Goal: Task Accomplishment & Management: Complete application form

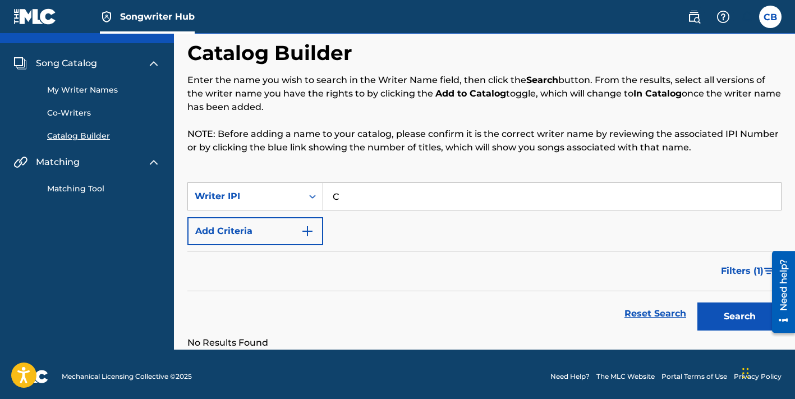
type input "[PERSON_NAME]"
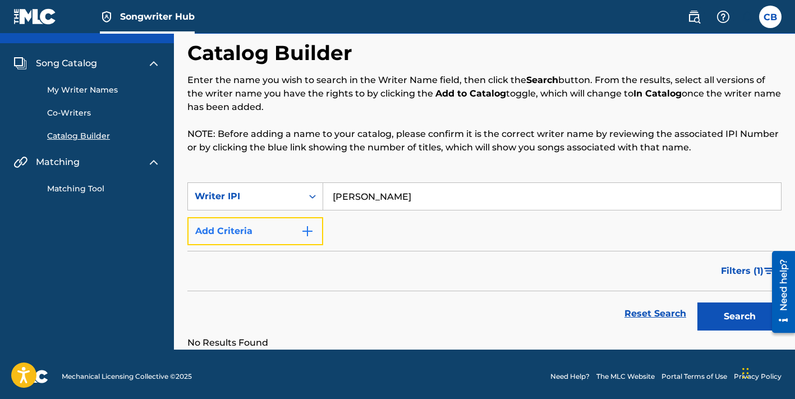
click at [302, 231] on img "Search Form" at bounding box center [307, 230] width 13 height 13
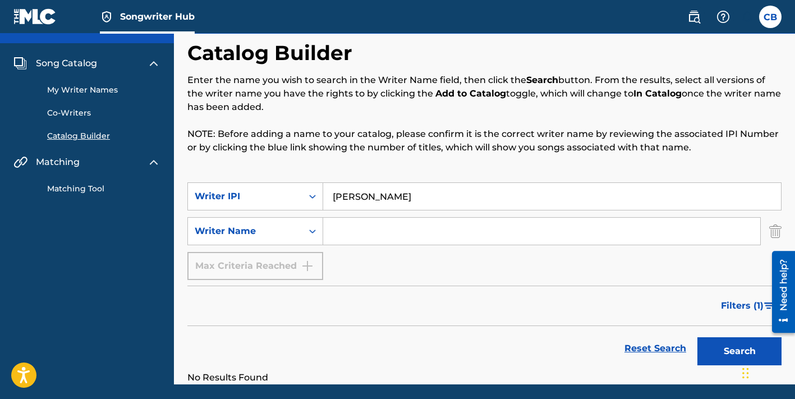
click at [335, 231] on input "Search Form" at bounding box center [541, 231] width 437 height 27
click at [306, 266] on div "Max Criteria Reached" at bounding box center [255, 266] width 136 height 28
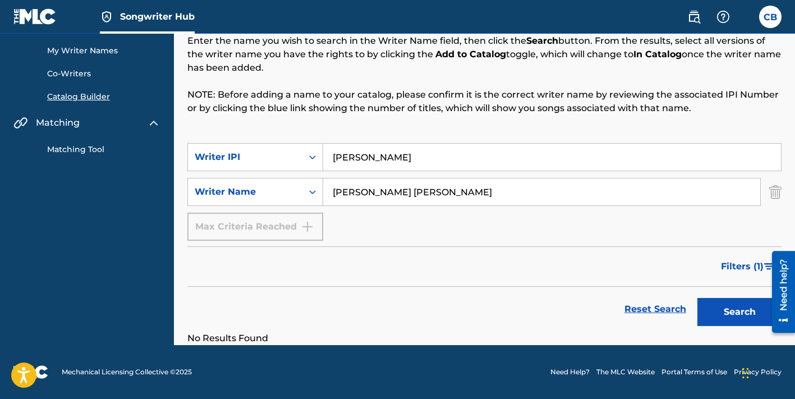
click at [479, 191] on input "[PERSON_NAME] [PERSON_NAME]" at bounding box center [541, 191] width 437 height 27
type input "C"
click at [774, 193] on img "Search Form" at bounding box center [775, 192] width 12 height 28
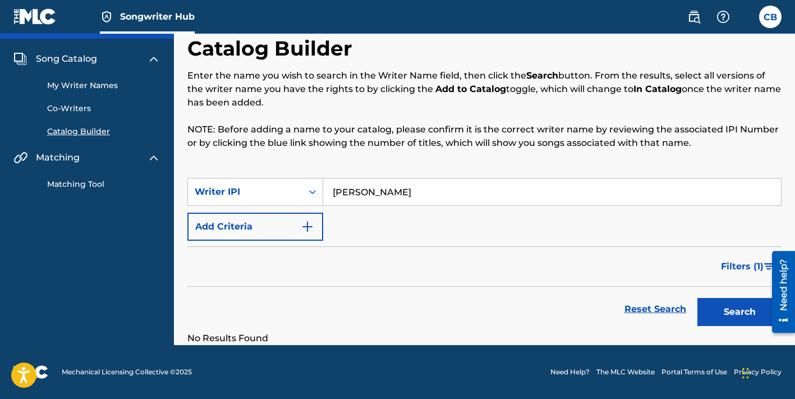
scroll to position [26, 0]
click at [68, 88] on link "My Writer Names" at bounding box center [103, 86] width 113 height 12
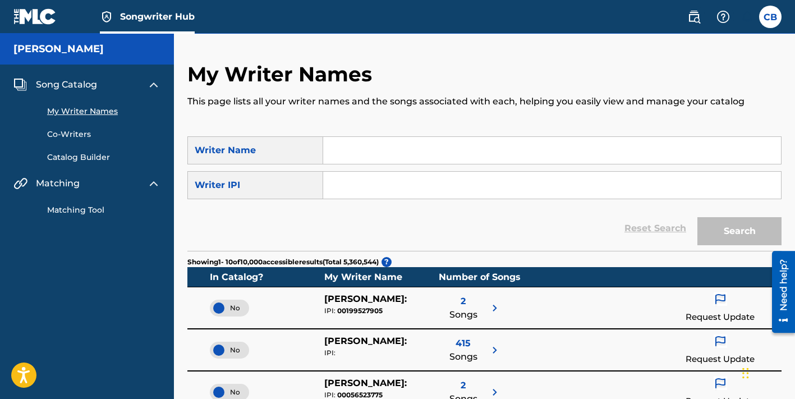
click at [344, 150] on input "Search Form" at bounding box center [552, 150] width 458 height 27
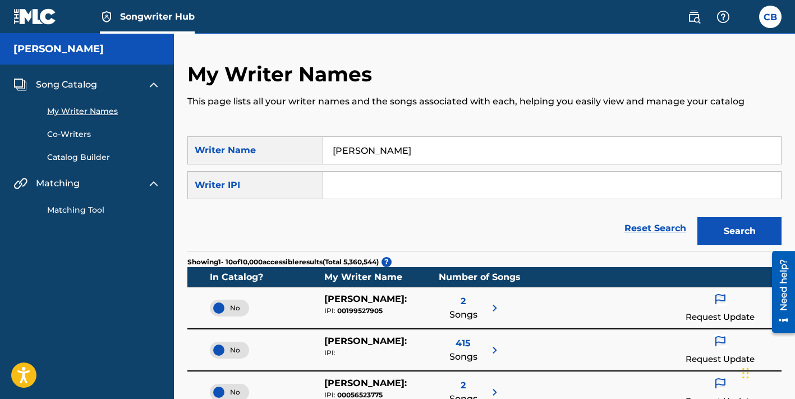
click at [340, 181] on input "Search Form" at bounding box center [552, 185] width 458 height 27
click at [156, 83] on img at bounding box center [153, 84] width 13 height 13
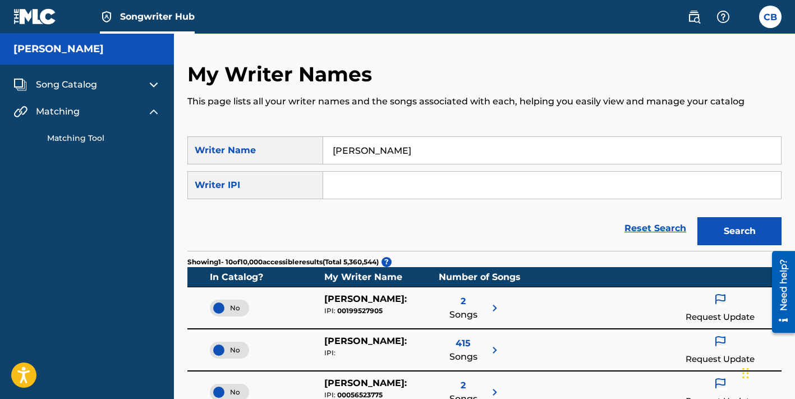
click at [429, 149] on input "[PERSON_NAME]" at bounding box center [552, 150] width 458 height 27
type input "C"
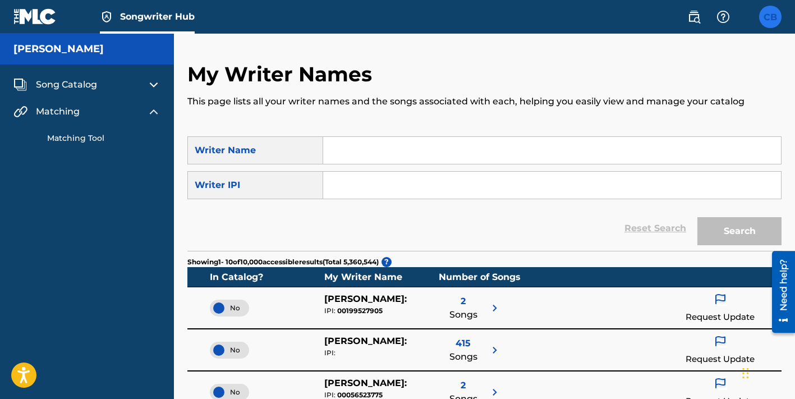
click at [769, 22] on label at bounding box center [770, 17] width 22 height 22
click at [770, 17] on input "CB [PERSON_NAME] [EMAIL_ADDRESS][DOMAIN_NAME] Notification Preferences Profile …" at bounding box center [770, 17] width 0 height 0
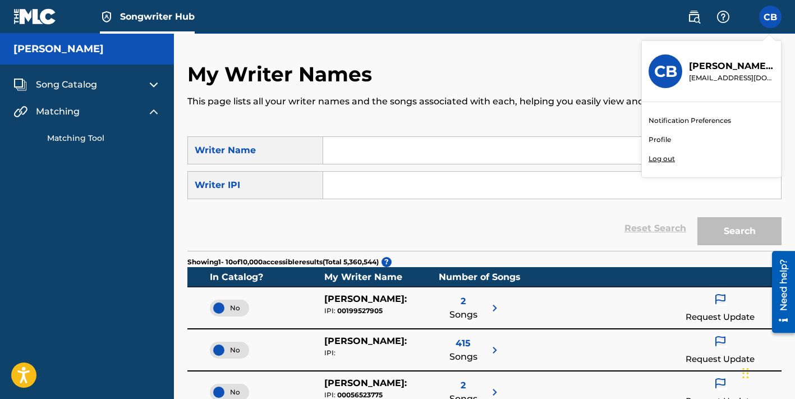
click at [659, 141] on link "Profile" at bounding box center [660, 140] width 22 height 10
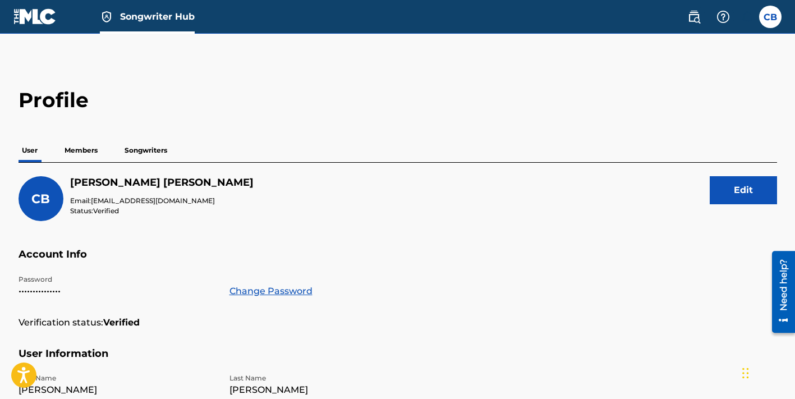
click at [85, 150] on p "Members" at bounding box center [81, 151] width 40 height 24
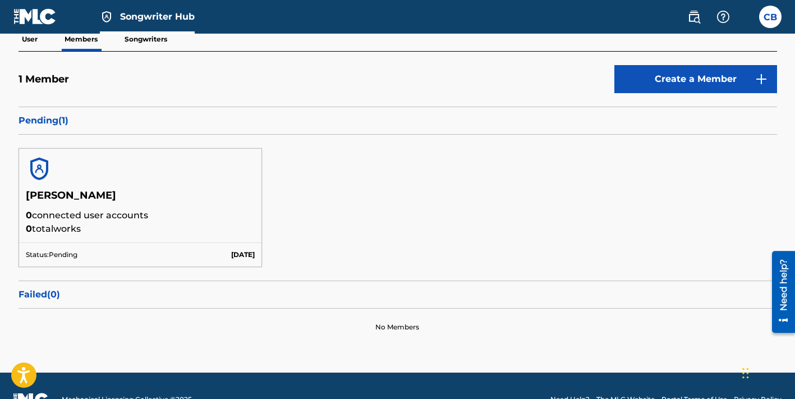
scroll to position [116, 0]
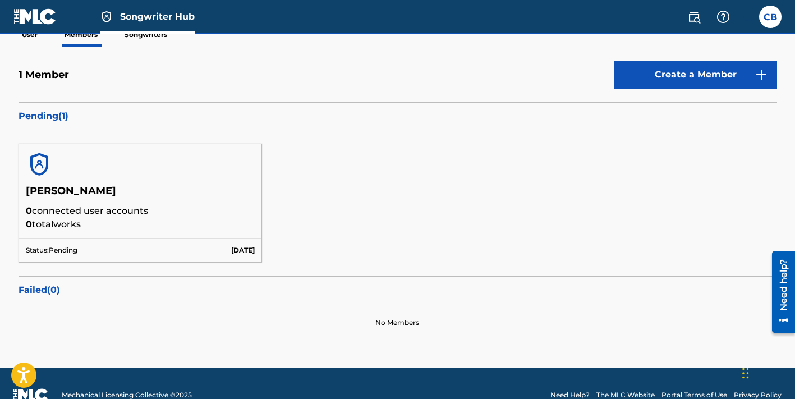
click at [242, 230] on p "0 total works" at bounding box center [140, 224] width 229 height 13
click at [241, 251] on p "Sep 23 2025" at bounding box center [243, 250] width 24 height 10
click at [36, 168] on img at bounding box center [39, 164] width 27 height 27
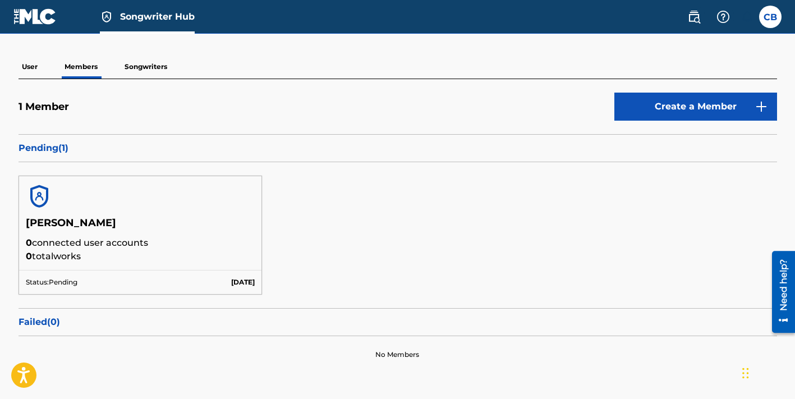
scroll to position [81, 0]
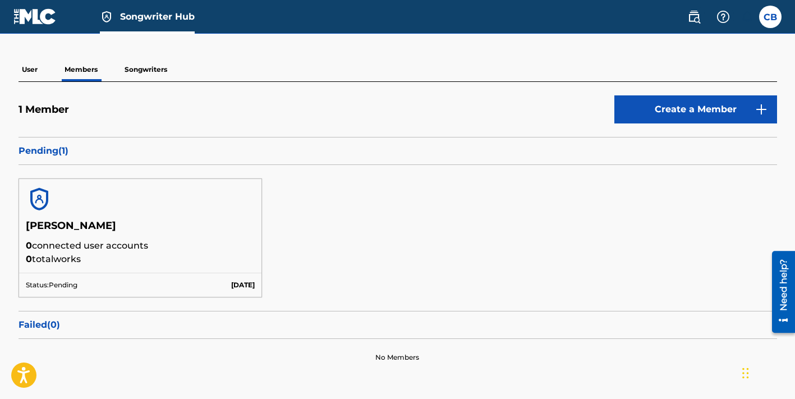
click at [137, 65] on p "Songwriters" at bounding box center [145, 70] width 49 height 24
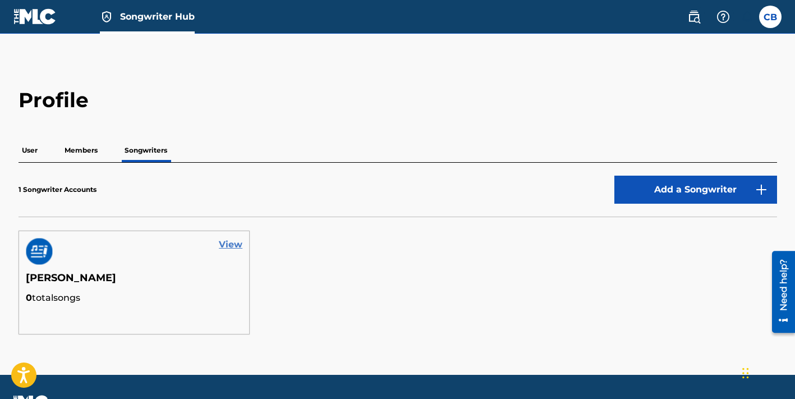
click at [233, 247] on link "View" at bounding box center [231, 244] width 24 height 13
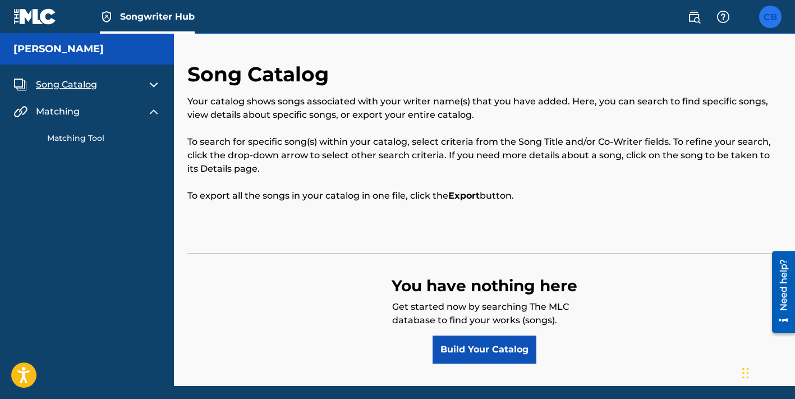
click at [769, 15] on label at bounding box center [770, 17] width 22 height 22
click at [770, 17] on input "CB [PERSON_NAME] [EMAIL_ADDRESS][DOMAIN_NAME] Notification Preferences Profile …" at bounding box center [770, 17] width 0 height 0
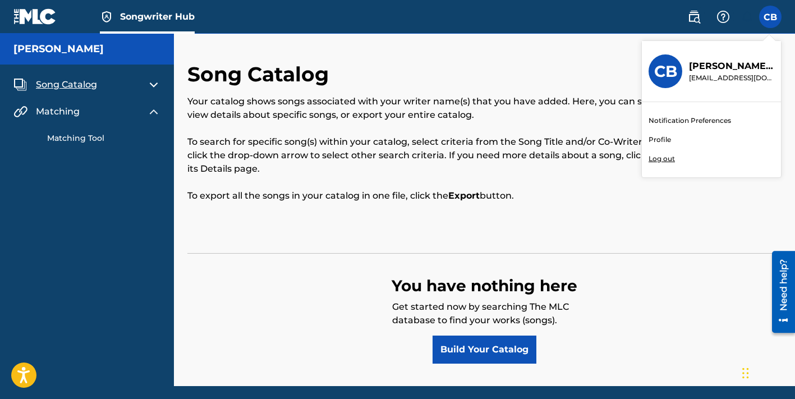
click at [664, 139] on link "Profile" at bounding box center [660, 140] width 22 height 10
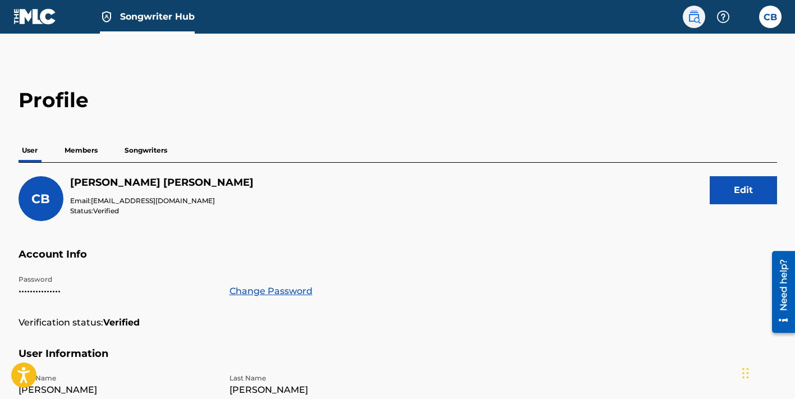
click at [695, 21] on img at bounding box center [693, 16] width 13 height 13
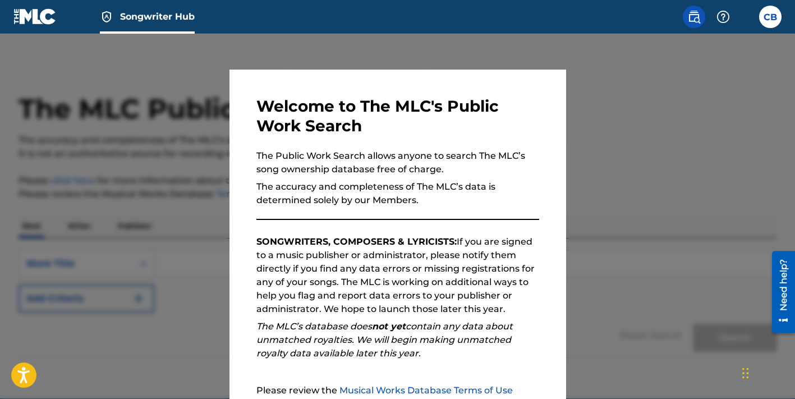
click at [695, 21] on img at bounding box center [693, 16] width 13 height 13
click at [675, 83] on div at bounding box center [397, 233] width 795 height 399
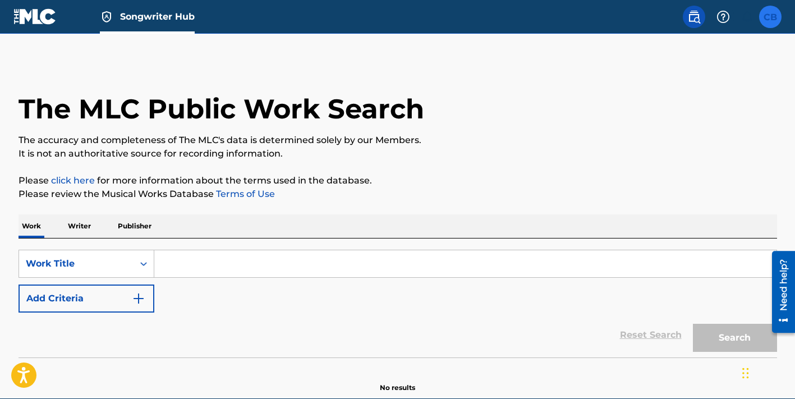
click at [766, 22] on label at bounding box center [770, 17] width 22 height 22
click at [770, 17] on input "CB [PERSON_NAME] [EMAIL_ADDRESS][DOMAIN_NAME] Notification Preferences Profile …" at bounding box center [770, 17] width 0 height 0
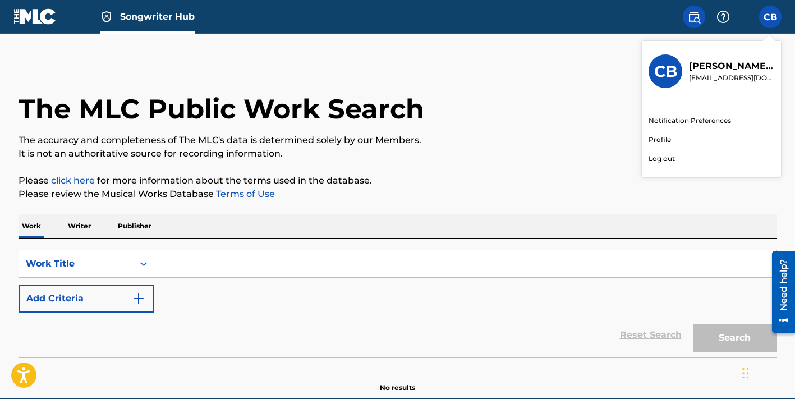
click at [657, 140] on link "Profile" at bounding box center [660, 140] width 22 height 10
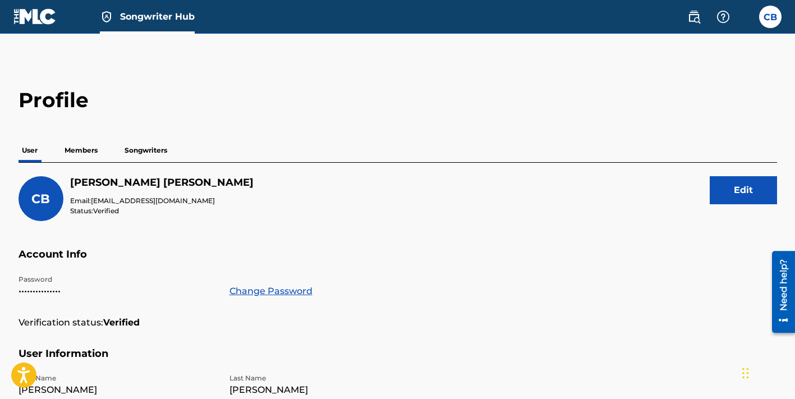
click at [81, 148] on p "Members" at bounding box center [81, 151] width 40 height 24
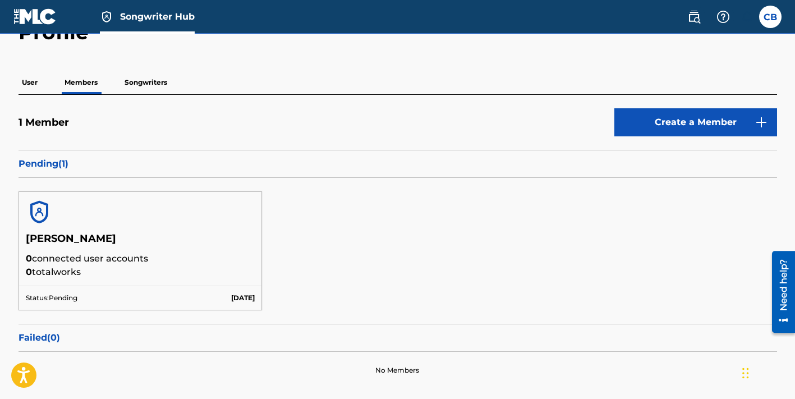
scroll to position [70, 0]
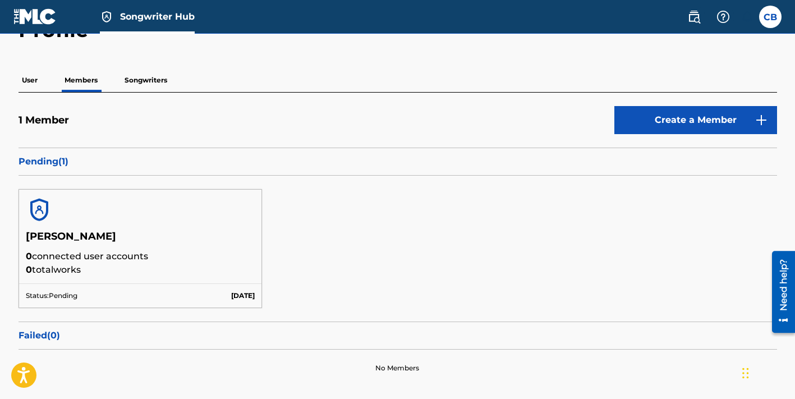
click at [190, 256] on p "0 connected user accounts" at bounding box center [140, 256] width 229 height 13
click at [159, 78] on p "Songwriters" at bounding box center [145, 80] width 49 height 24
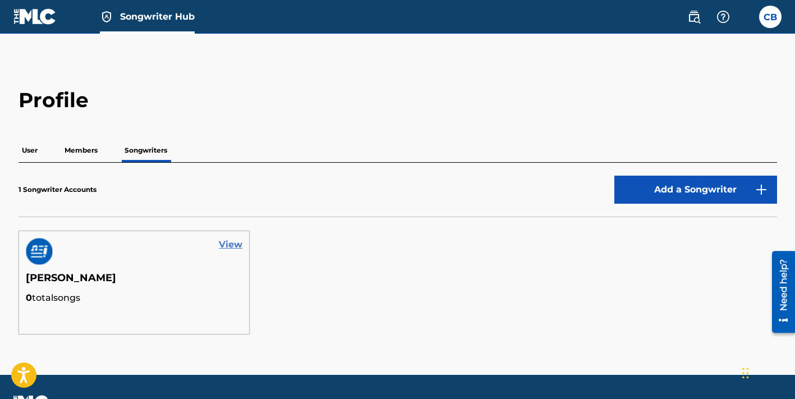
click at [227, 241] on link "View" at bounding box center [231, 244] width 24 height 13
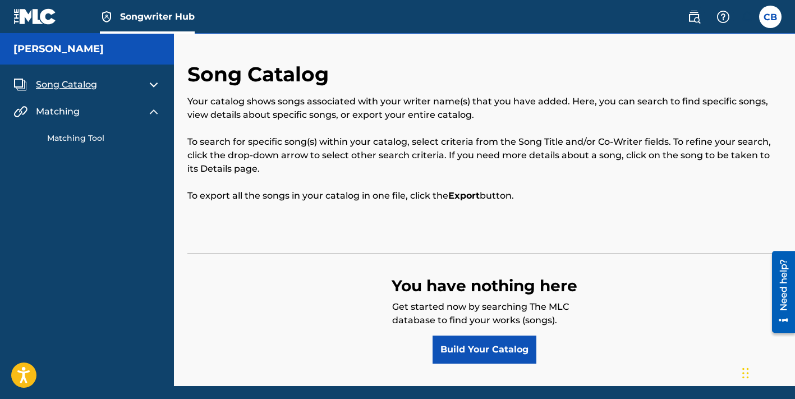
click at [162, 19] on span "Songwriter Hub" at bounding box center [157, 16] width 75 height 13
click at [70, 137] on link "Matching Tool" at bounding box center [103, 138] width 113 height 12
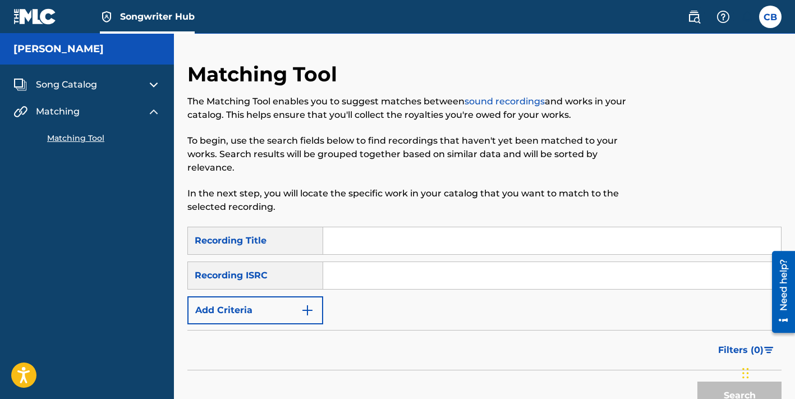
click at [498, 98] on link "sound recordings" at bounding box center [505, 101] width 80 height 11
click at [75, 140] on link "Matching Tool" at bounding box center [103, 138] width 113 height 12
click at [150, 113] on img at bounding box center [153, 111] width 13 height 13
click at [157, 113] on img at bounding box center [153, 111] width 13 height 13
click at [157, 87] on img at bounding box center [153, 84] width 13 height 13
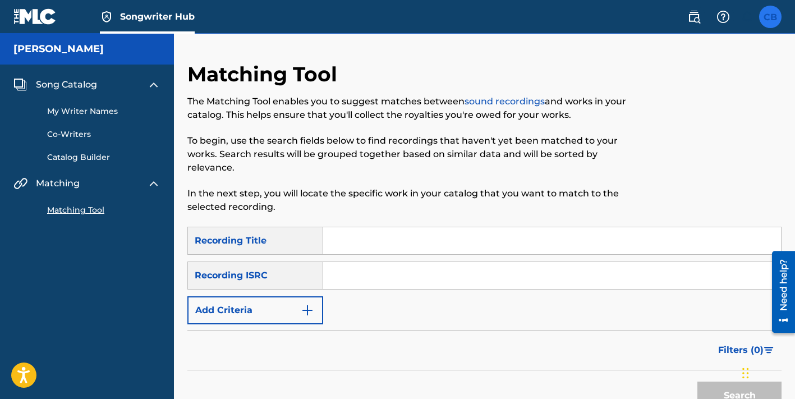
click at [771, 17] on label at bounding box center [770, 17] width 22 height 22
click at [770, 17] on input "CB [PERSON_NAME] [EMAIL_ADDRESS][DOMAIN_NAME] Notification Preferences Profile …" at bounding box center [770, 17] width 0 height 0
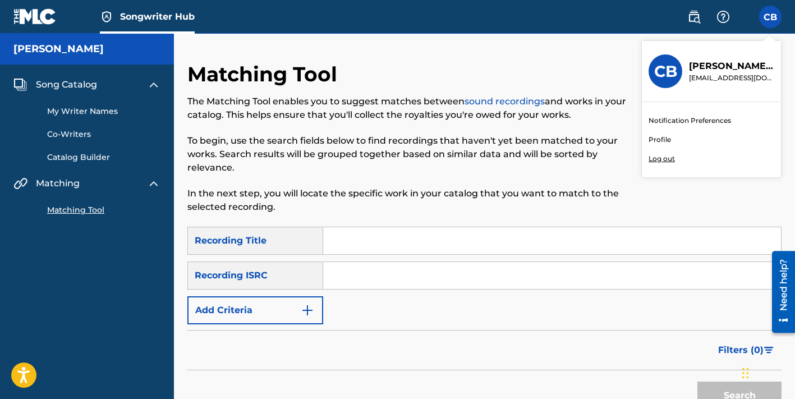
click at [660, 142] on link "Profile" at bounding box center [660, 140] width 22 height 10
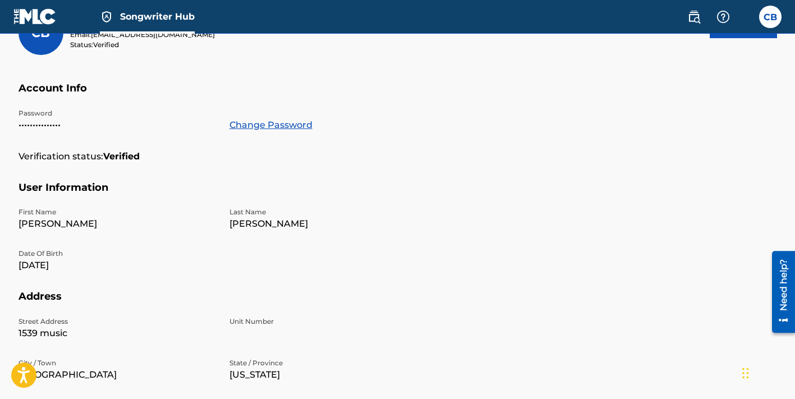
scroll to position [178, 0]
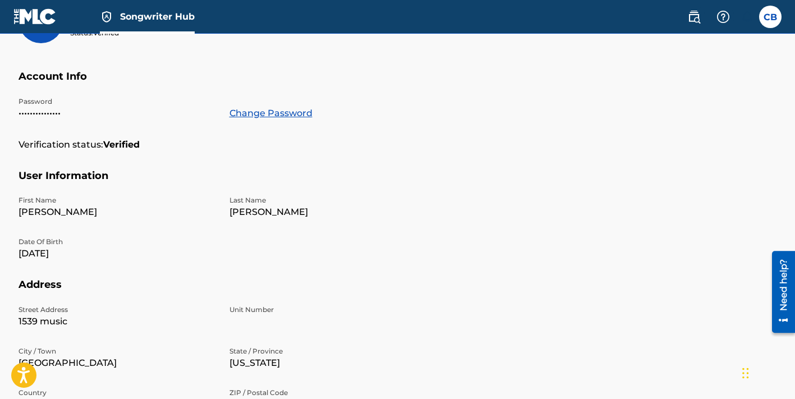
click at [34, 19] on img at bounding box center [34, 16] width 43 height 16
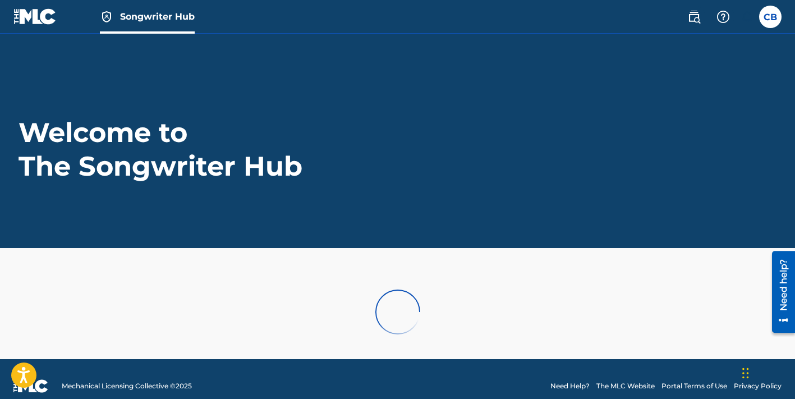
click at [34, 19] on img at bounding box center [34, 16] width 43 height 16
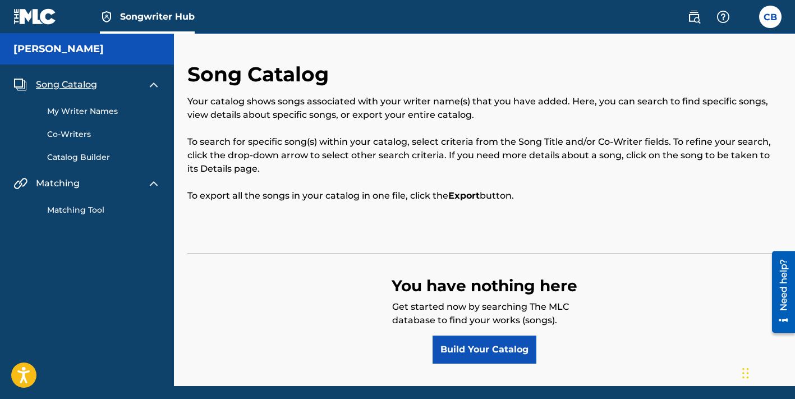
scroll to position [1, 0]
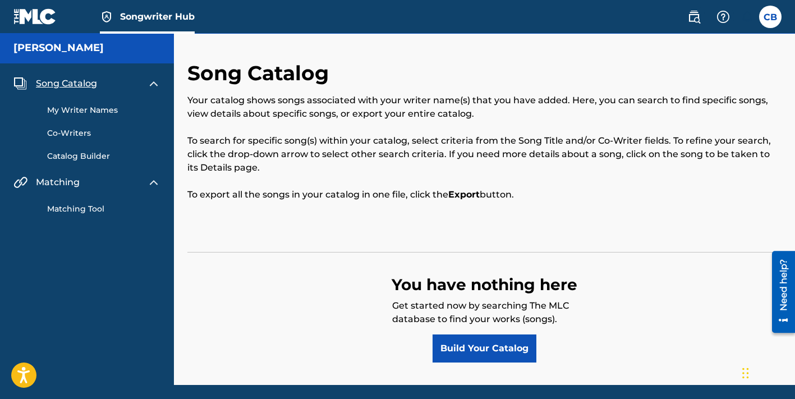
click at [36, 17] on img at bounding box center [34, 16] width 43 height 16
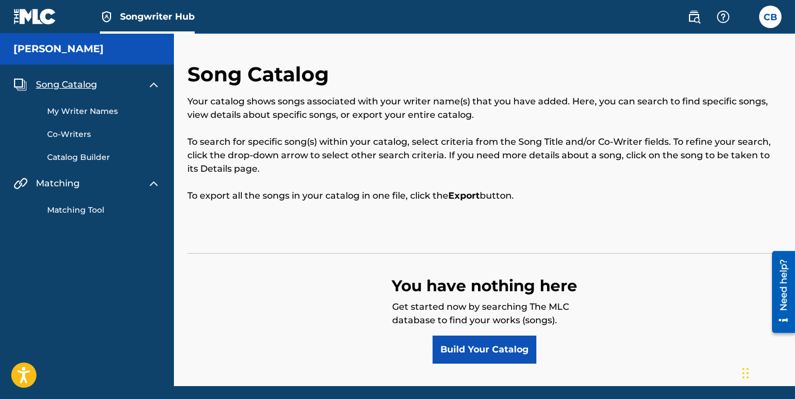
click at [36, 17] on div "Songwriter Hub CB CB Christopher Butler young89chris@gmail.com Notification Pre…" at bounding box center [397, 220] width 795 height 440
click at [104, 18] on img at bounding box center [106, 16] width 13 height 13
click at [689, 17] on img at bounding box center [693, 16] width 13 height 13
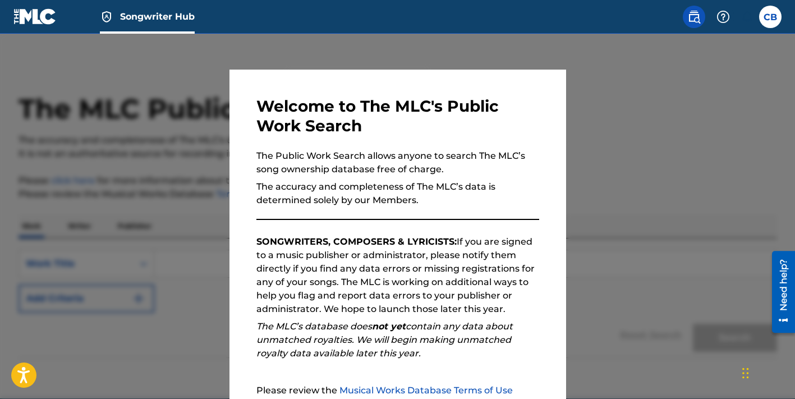
click at [593, 38] on div at bounding box center [397, 233] width 795 height 399
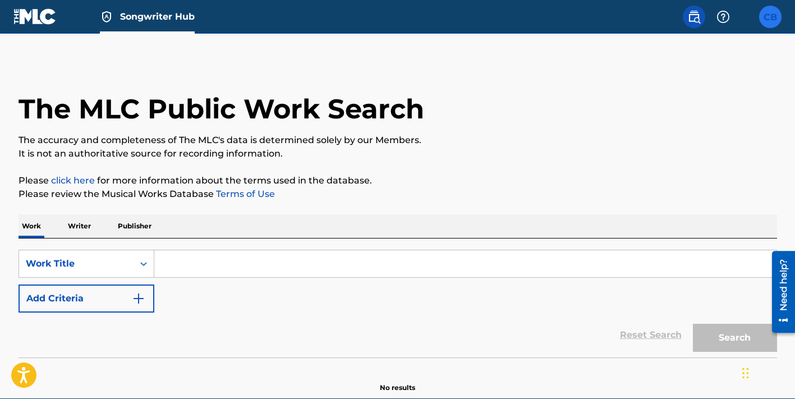
click at [770, 16] on label at bounding box center [770, 17] width 22 height 22
click at [770, 17] on input "CB [PERSON_NAME] [EMAIL_ADDRESS][DOMAIN_NAME] Notification Preferences Profile …" at bounding box center [770, 17] width 0 height 0
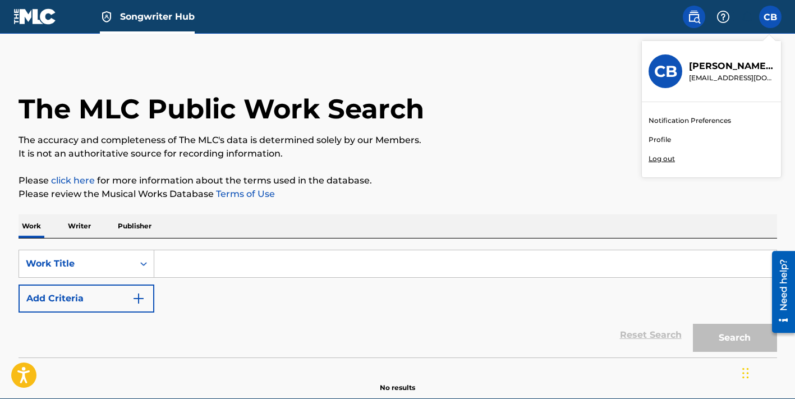
click at [678, 117] on link "Notification Preferences" at bounding box center [690, 121] width 82 height 10
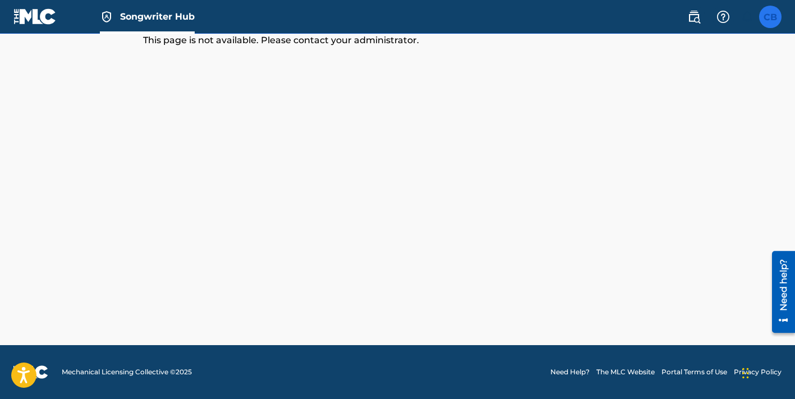
click at [774, 13] on label at bounding box center [770, 17] width 22 height 22
click at [770, 17] on input "CB [PERSON_NAME] [EMAIL_ADDRESS][DOMAIN_NAME] Notification Preferences Profile …" at bounding box center [770, 17] width 0 height 0
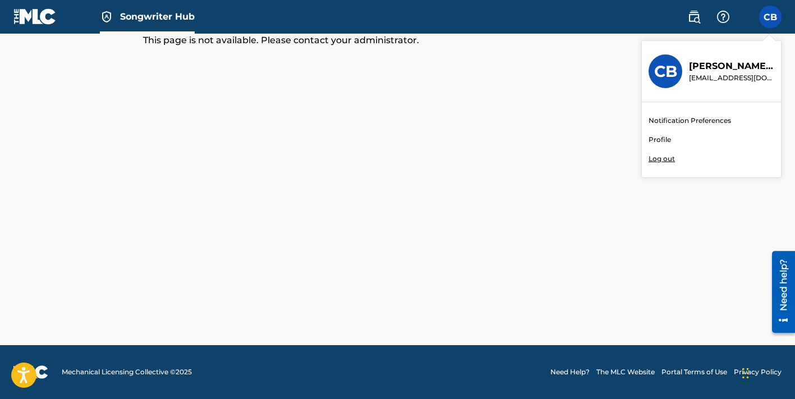
click at [661, 159] on p "Log out" at bounding box center [662, 159] width 26 height 10
click at [770, 17] on input "CB [PERSON_NAME] [EMAIL_ADDRESS][DOMAIN_NAME] Notification Preferences Profile …" at bounding box center [770, 17] width 0 height 0
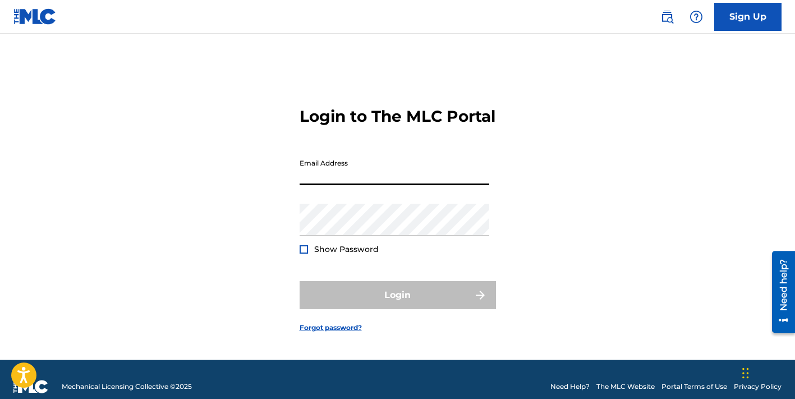
click at [320, 182] on input "Email Address" at bounding box center [395, 169] width 190 height 32
type input "[EMAIL_ADDRESS][DOMAIN_NAME]"
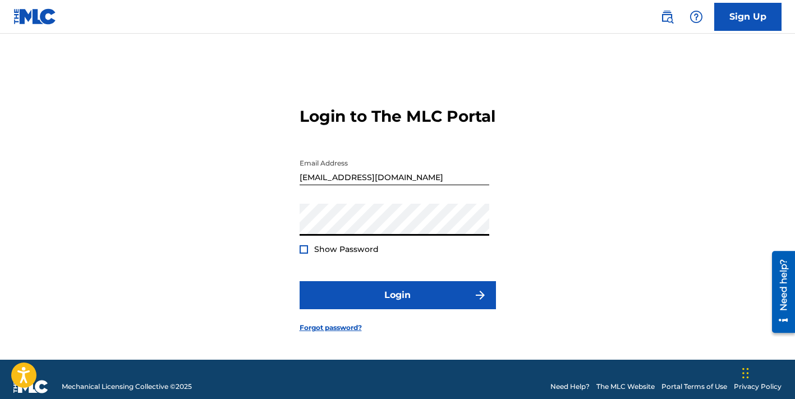
click at [490, 213] on form "Login to The MLC Portal Email Address Young89chris@gmail.com Password Show Pass…" at bounding box center [398, 211] width 196 height 298
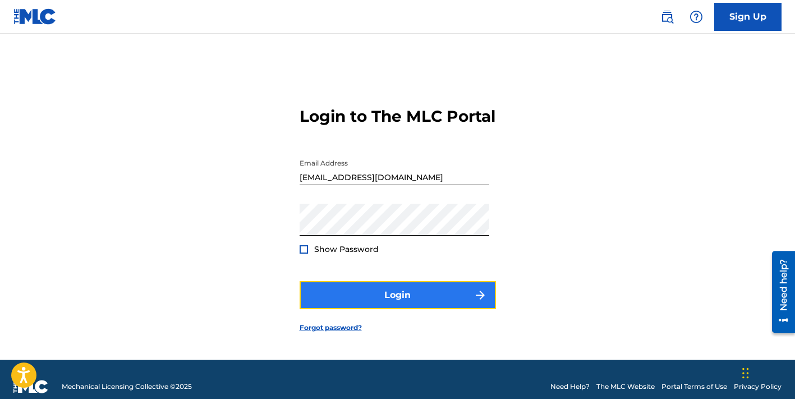
click at [374, 309] on button "Login" at bounding box center [398, 295] width 196 height 28
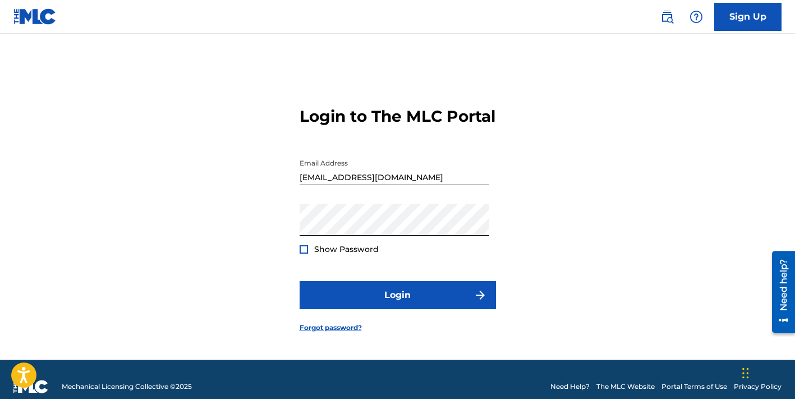
click at [300, 254] on div at bounding box center [304, 249] width 8 height 8
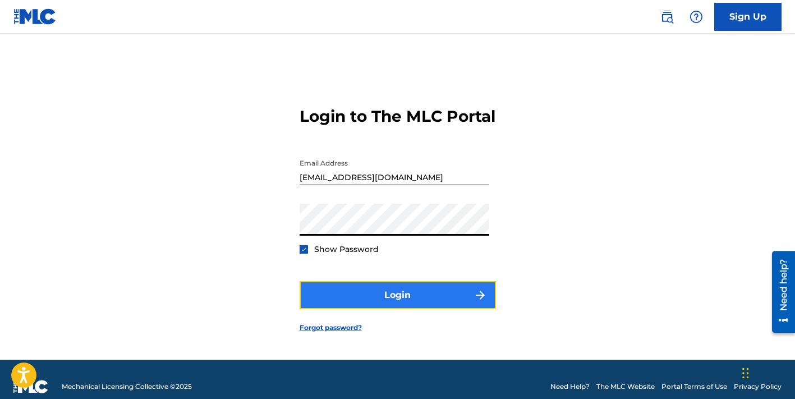
click at [407, 300] on button "Login" at bounding box center [398, 295] width 196 height 28
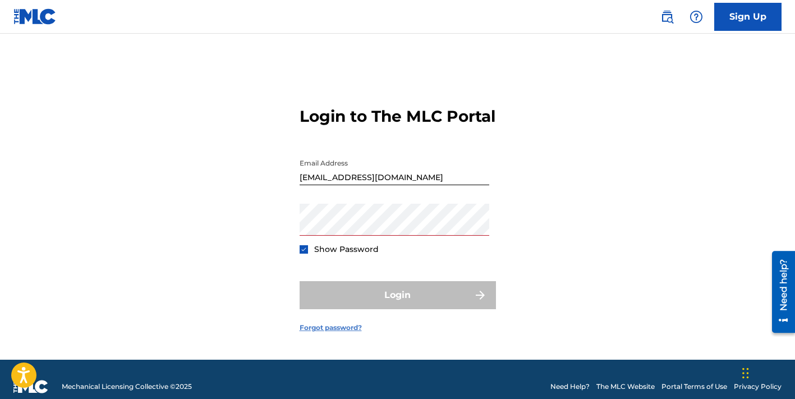
click at [320, 333] on link "Forgot password?" at bounding box center [331, 328] width 62 height 10
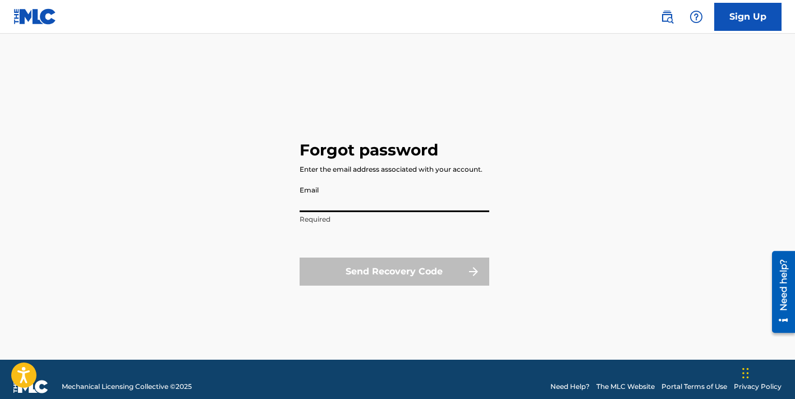
click at [322, 208] on input "Email" at bounding box center [395, 196] width 190 height 32
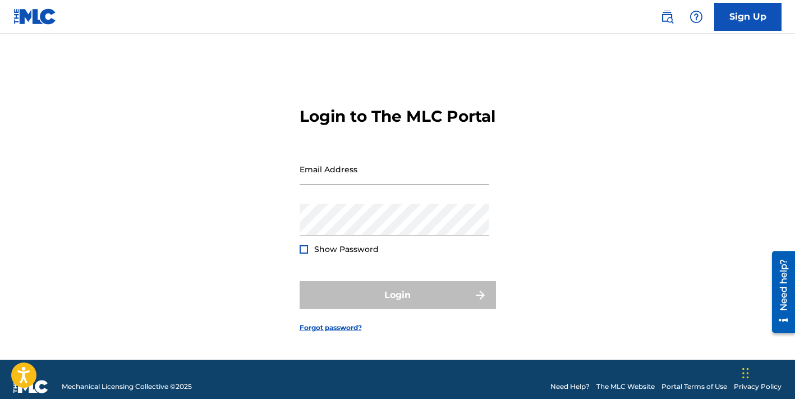
click at [327, 182] on input "Email Address" at bounding box center [395, 169] width 190 height 32
type input "[EMAIL_ADDRESS][DOMAIN_NAME]"
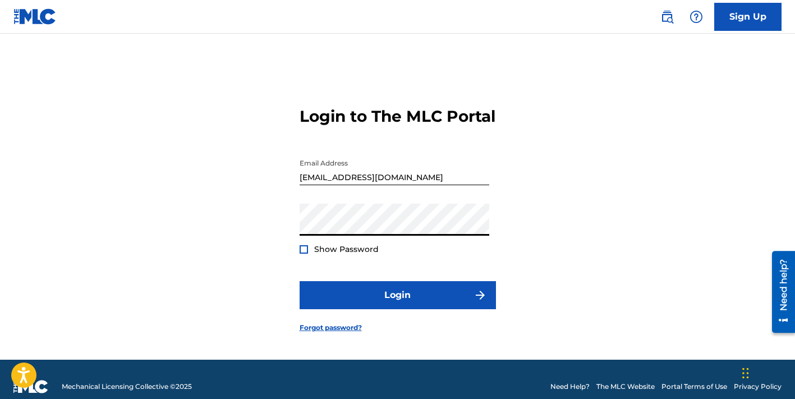
click at [300, 254] on div at bounding box center [304, 249] width 8 height 8
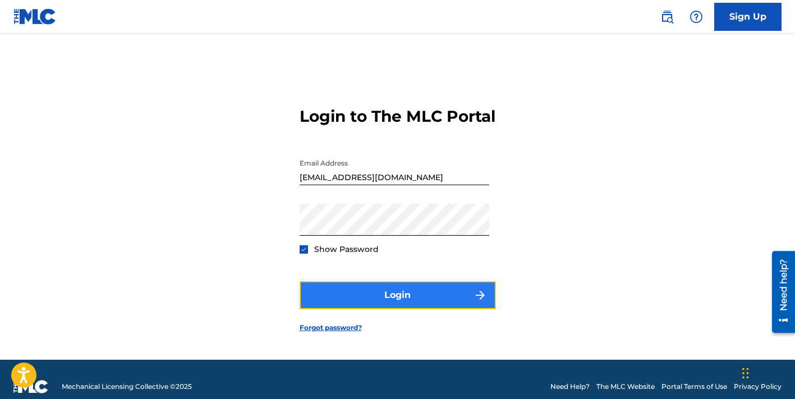
click at [357, 306] on button "Login" at bounding box center [398, 295] width 196 height 28
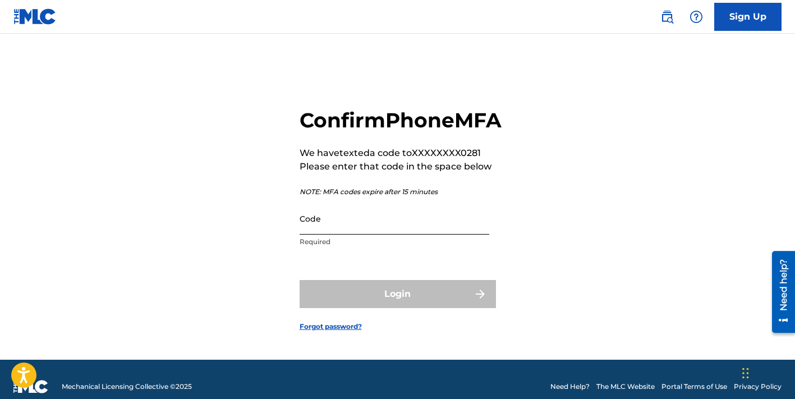
click at [315, 233] on input "Code" at bounding box center [395, 219] width 190 height 32
click at [341, 235] on input "Code" at bounding box center [395, 219] width 190 height 32
click at [311, 235] on input "Code" at bounding box center [395, 219] width 190 height 32
click at [312, 232] on input "Code" at bounding box center [395, 219] width 190 height 32
click at [315, 235] on input "Code" at bounding box center [395, 219] width 190 height 32
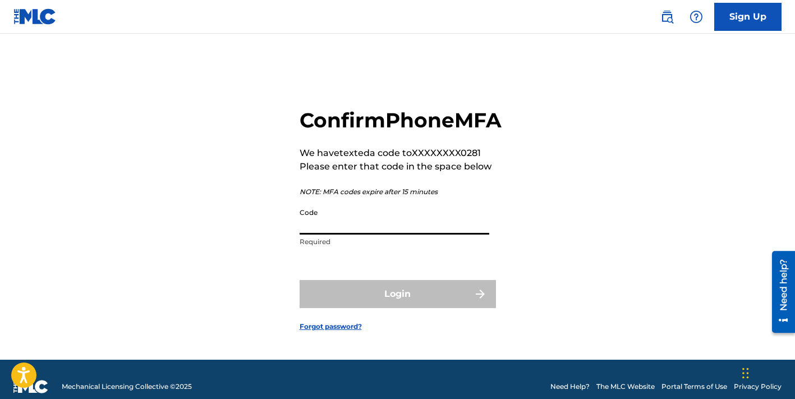
click at [343, 235] on input "Code" at bounding box center [395, 219] width 190 height 32
click at [328, 235] on input "Code" at bounding box center [395, 219] width 190 height 32
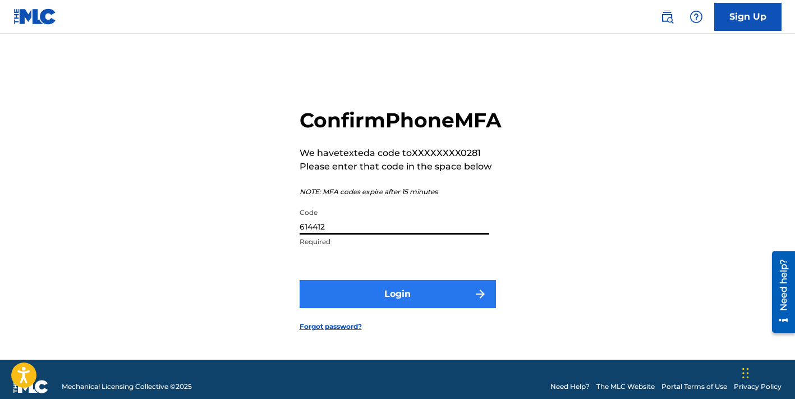
type input "614412"
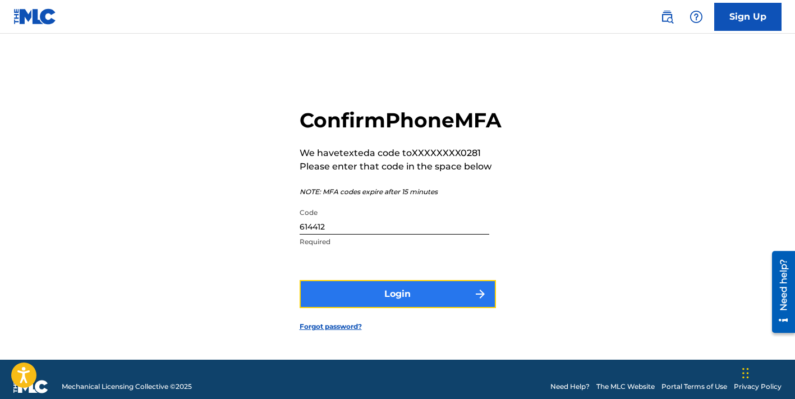
click at [442, 308] on button "Login" at bounding box center [398, 294] width 196 height 28
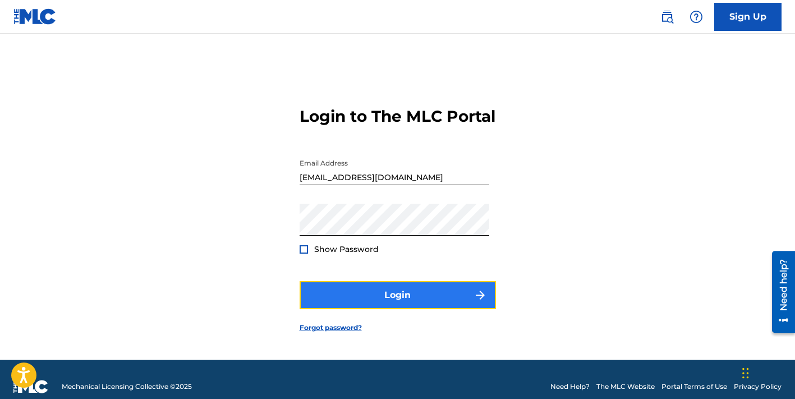
click at [394, 306] on button "Login" at bounding box center [398, 295] width 196 height 28
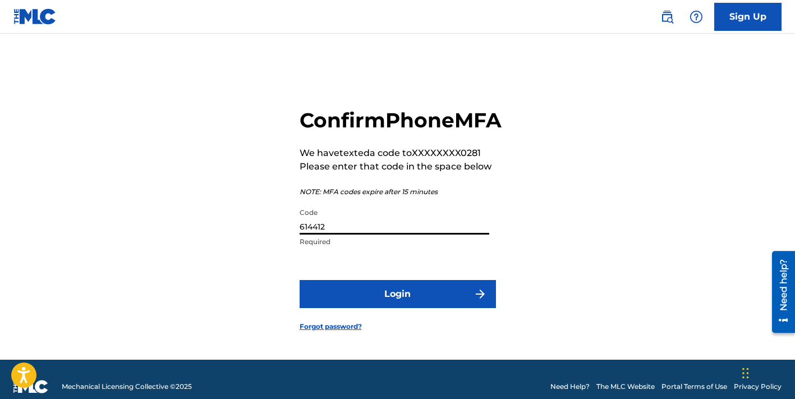
click at [368, 235] on input "614412" at bounding box center [395, 219] width 190 height 32
click at [335, 235] on input "614412" at bounding box center [395, 219] width 190 height 32
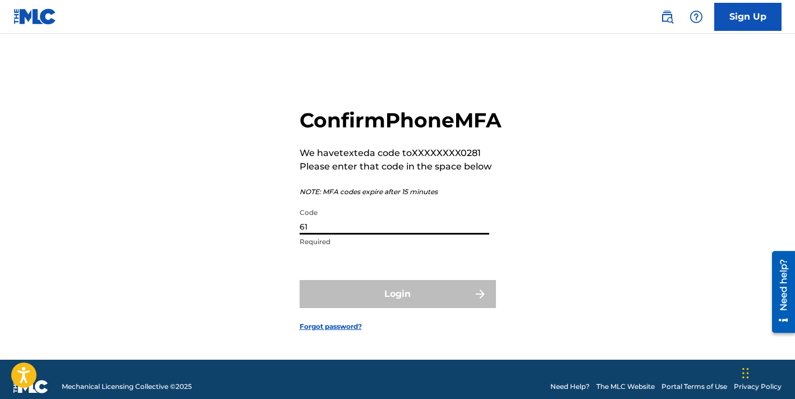
type input "6"
click at [320, 235] on input "Code" at bounding box center [395, 219] width 190 height 32
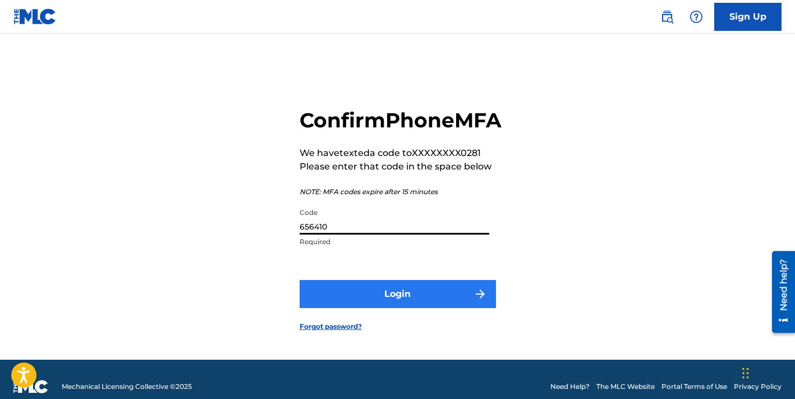
type input "656410"
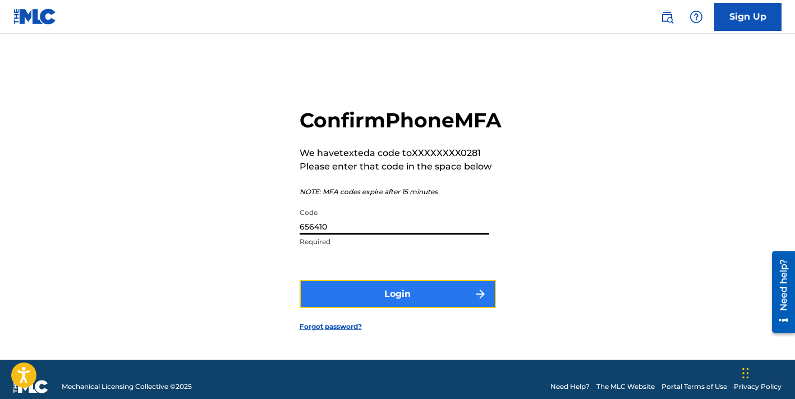
click at [353, 308] on button "Login" at bounding box center [398, 294] width 196 height 28
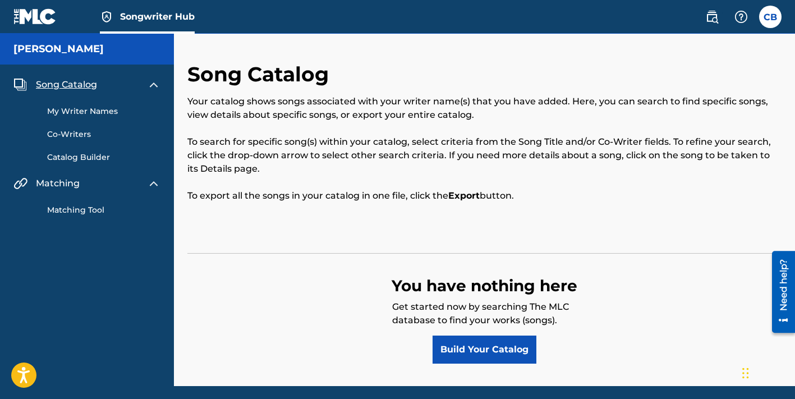
click at [153, 86] on img at bounding box center [153, 84] width 13 height 13
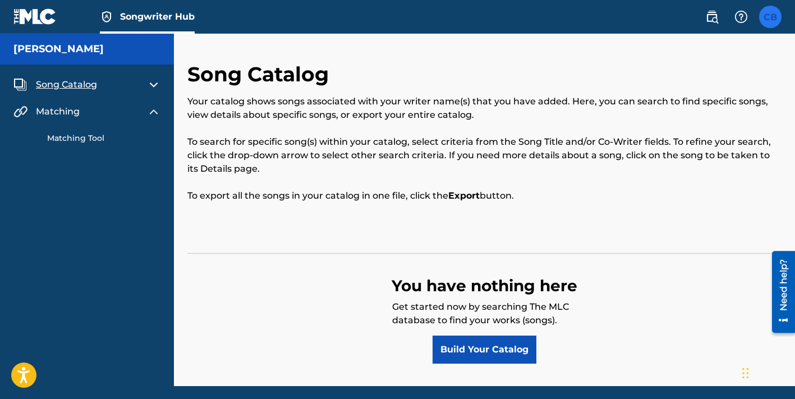
click at [774, 20] on label at bounding box center [770, 17] width 22 height 22
click at [770, 17] on input "CB [PERSON_NAME] [EMAIL_ADDRESS][DOMAIN_NAME] Notification Preferences Profile …" at bounding box center [770, 17] width 0 height 0
click at [774, 20] on div "CB CB Christopher Butler young89chris@gmail.com Notification Preferences Profil…" at bounding box center [770, 17] width 22 height 22
click at [774, 20] on label at bounding box center [770, 17] width 22 height 22
click at [770, 17] on input "CB [PERSON_NAME] [EMAIL_ADDRESS][DOMAIN_NAME] Notification Preferences Profile …" at bounding box center [770, 17] width 0 height 0
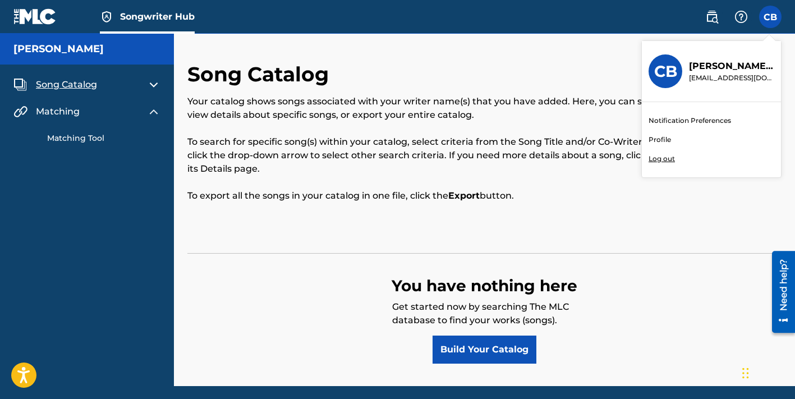
click at [664, 140] on link "Profile" at bounding box center [660, 140] width 22 height 10
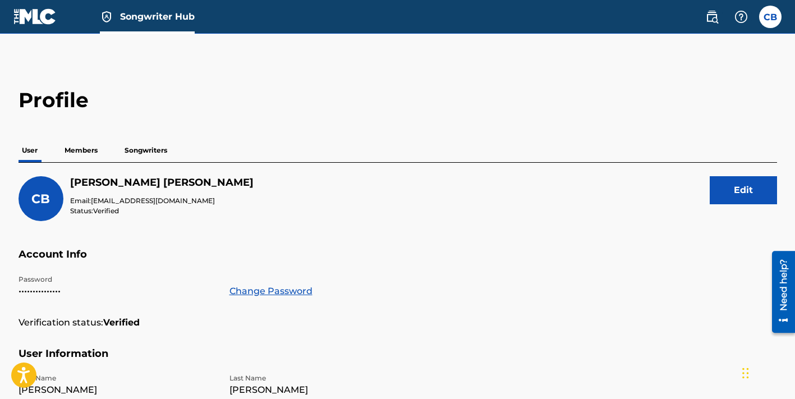
click at [136, 149] on p "Songwriters" at bounding box center [145, 151] width 49 height 24
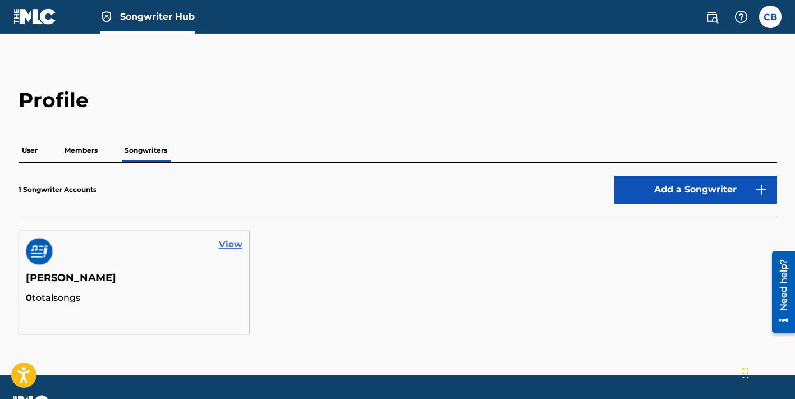
click at [233, 247] on link "View" at bounding box center [231, 244] width 24 height 13
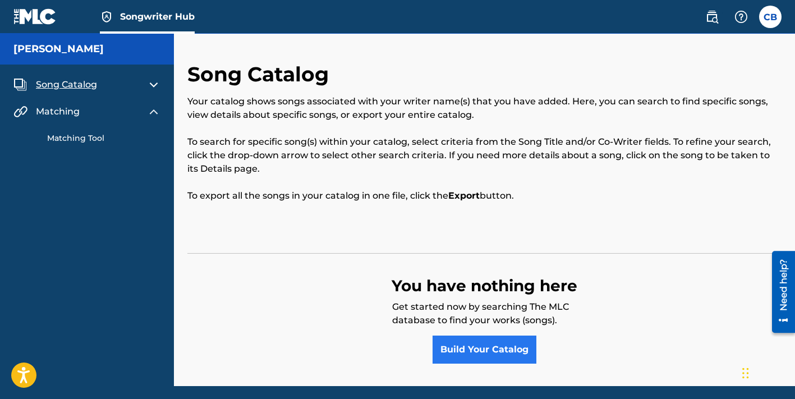
scroll to position [41, 0]
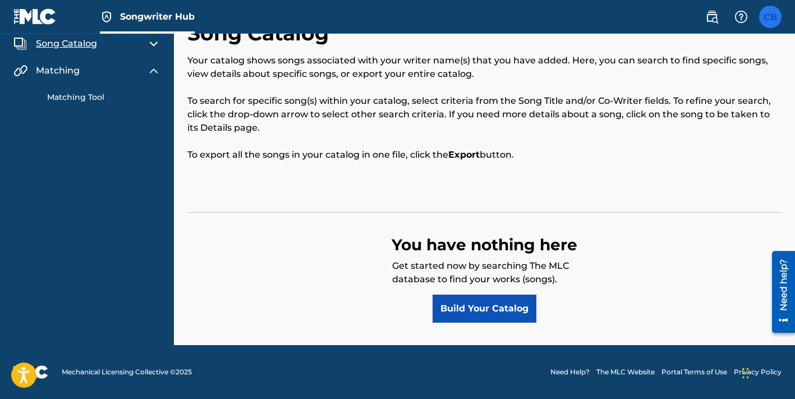
click at [775, 16] on label at bounding box center [770, 17] width 22 height 22
click at [770, 17] on input "CB [PERSON_NAME] [EMAIL_ADDRESS][DOMAIN_NAME] Notification Preferences Profile …" at bounding box center [770, 17] width 0 height 0
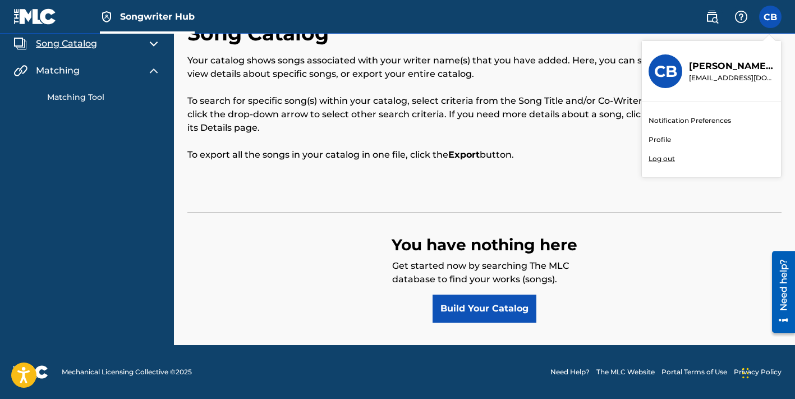
click at [677, 119] on link "Notification Preferences" at bounding box center [690, 121] width 82 height 10
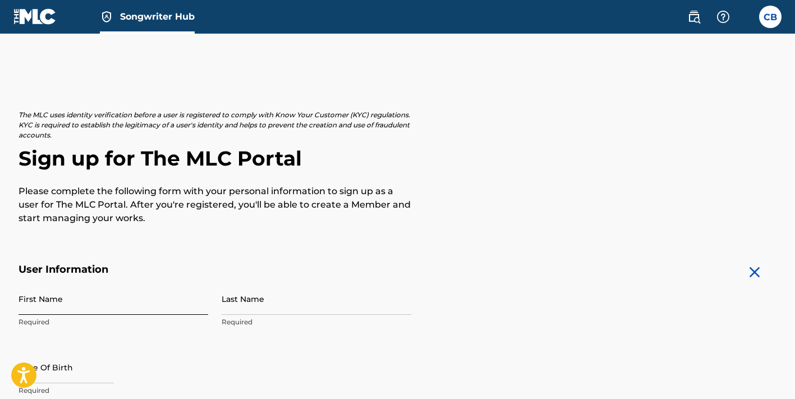
click at [74, 306] on input "First Name" at bounding box center [114, 299] width 190 height 32
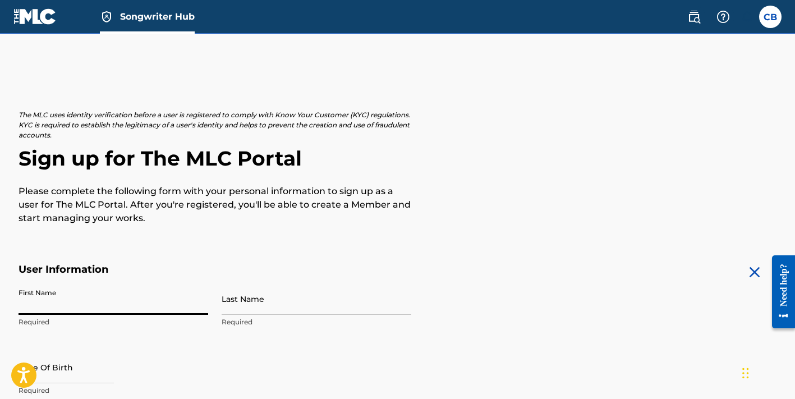
type input "[PERSON_NAME]"
click at [262, 309] on input "Last Name" at bounding box center [317, 299] width 190 height 32
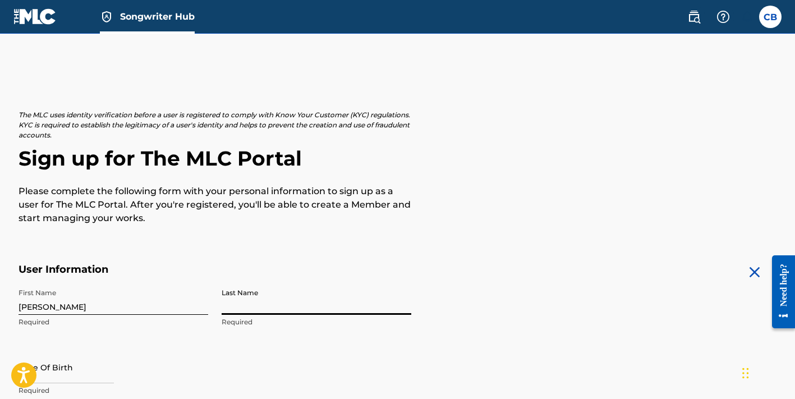
type input "[PERSON_NAME]"
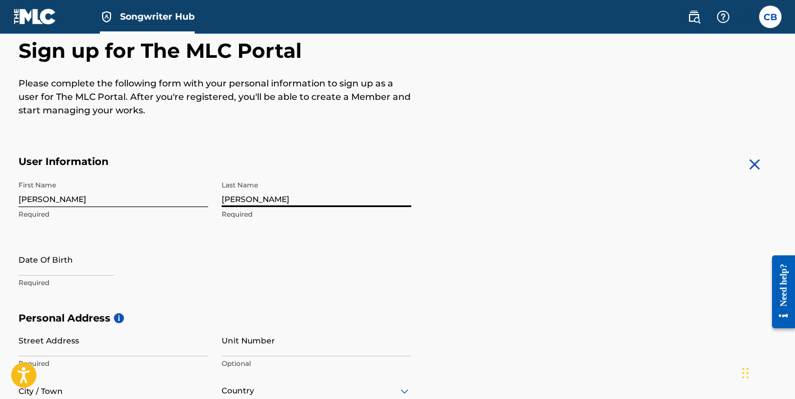
scroll to position [114, 0]
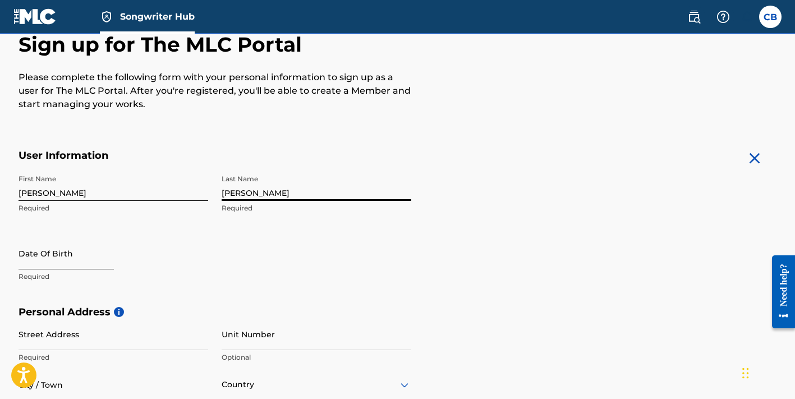
click at [32, 250] on input "text" at bounding box center [66, 253] width 95 height 32
select select "8"
select select "2025"
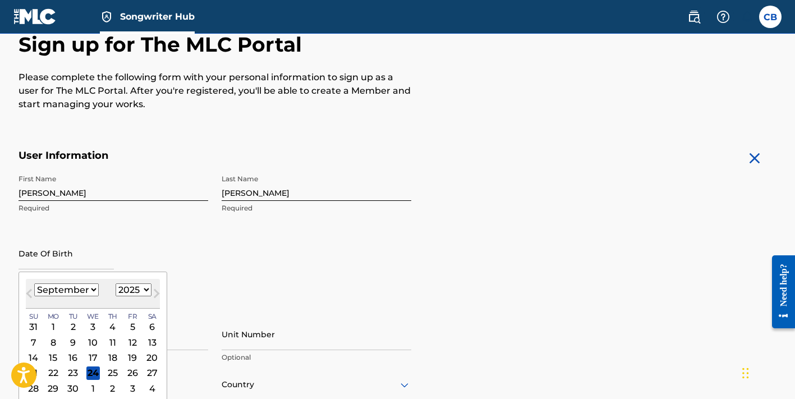
click at [67, 292] on select "January February March April May June July August September October November De…" at bounding box center [66, 289] width 65 height 13
select select "3"
click at [34, 283] on select "January February March April May June July August September October November De…" at bounding box center [66, 289] width 65 height 13
click at [63, 288] on select "January February March April May June July August September October November De…" at bounding box center [66, 289] width 65 height 13
click at [34, 283] on select "January February March April May June July August September October November De…" at bounding box center [66, 289] width 65 height 13
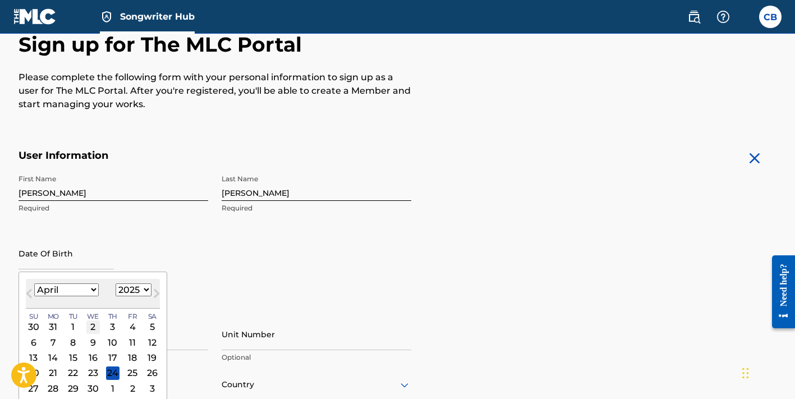
click at [89, 330] on div "2" at bounding box center [92, 326] width 13 height 13
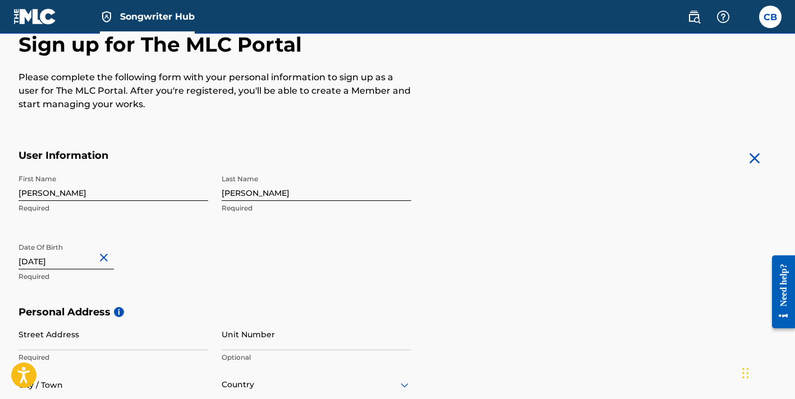
type input "[DATE]"
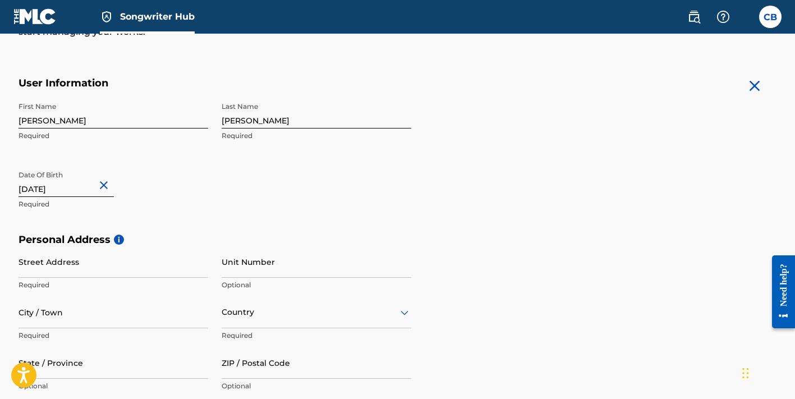
scroll to position [191, 0]
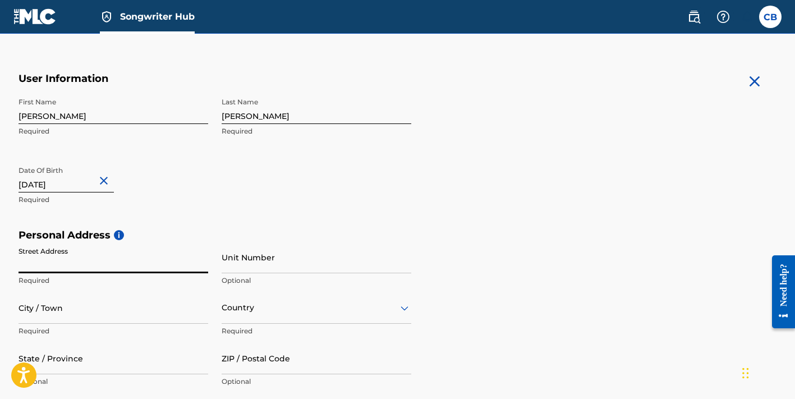
click at [50, 259] on input "Street Address" at bounding box center [114, 257] width 190 height 32
type input "1539 music"
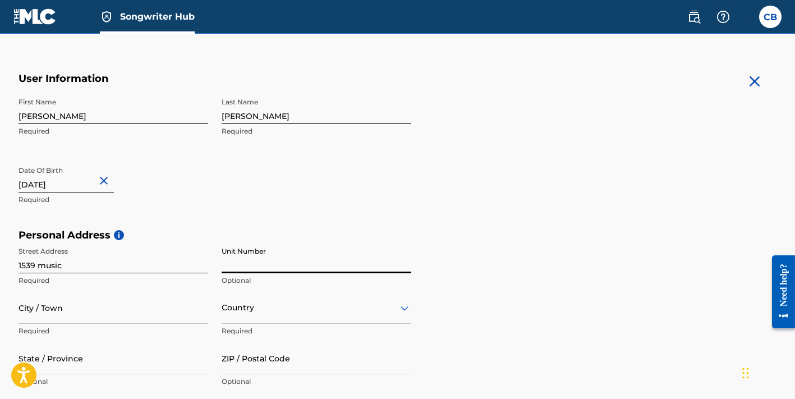
click at [242, 263] on input "Unit Number" at bounding box center [317, 257] width 190 height 32
click at [97, 307] on input "City / Town" at bounding box center [114, 308] width 190 height 32
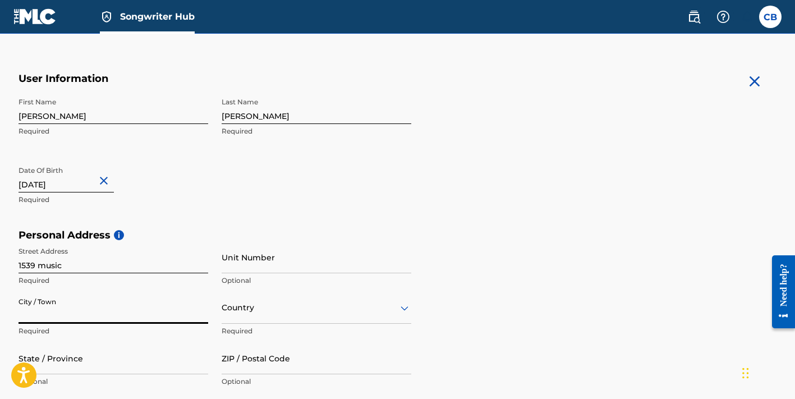
type input "[GEOGRAPHIC_DATA]"
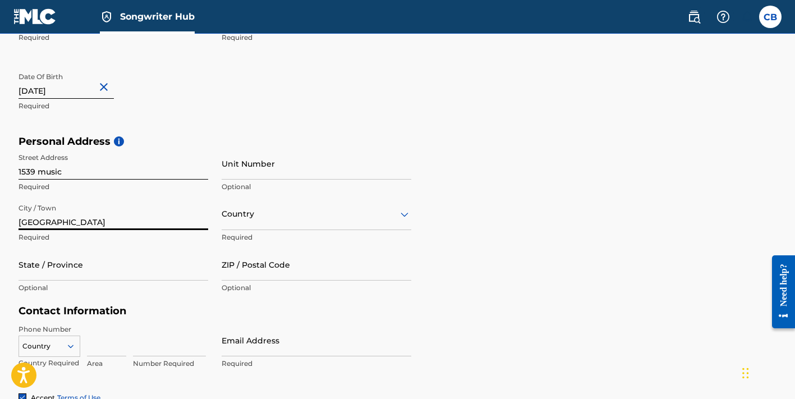
click at [250, 230] on div "Country" at bounding box center [317, 214] width 190 height 32
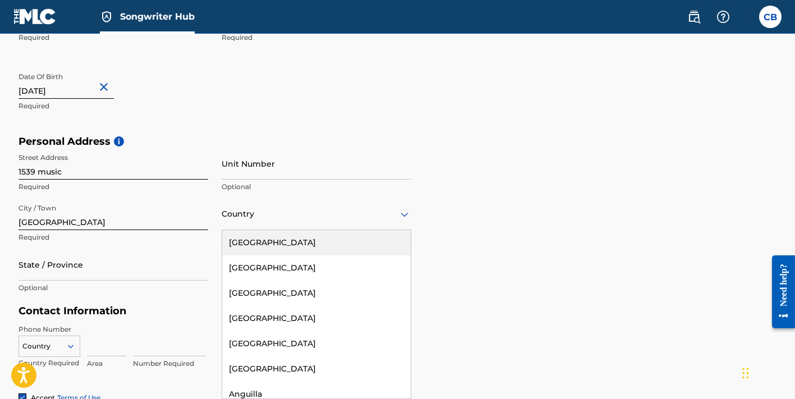
click at [261, 245] on div "[GEOGRAPHIC_DATA]" at bounding box center [316, 242] width 189 height 25
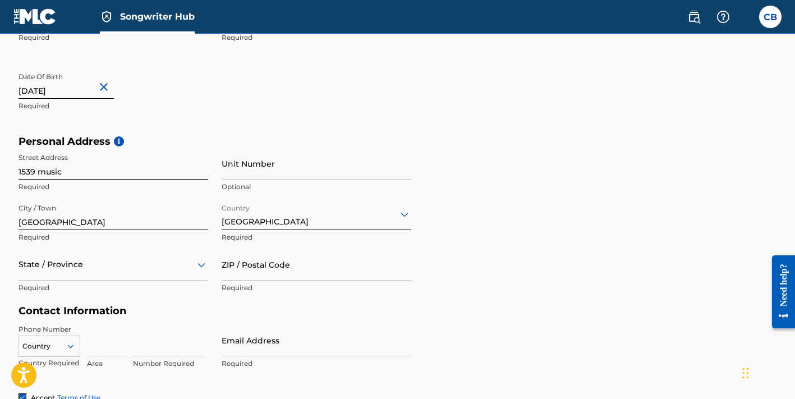
scroll to position [335, 0]
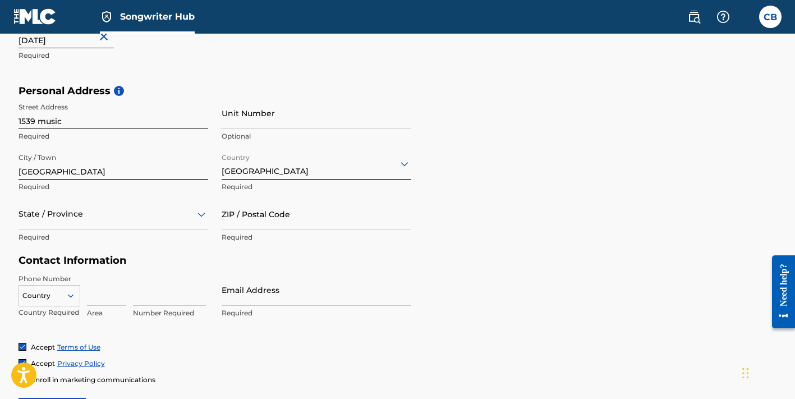
click at [113, 230] on div "State / Province" at bounding box center [114, 214] width 190 height 32
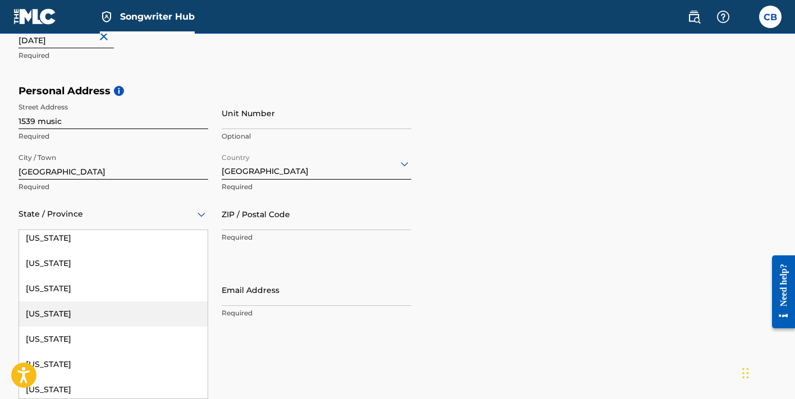
scroll to position [415, 0]
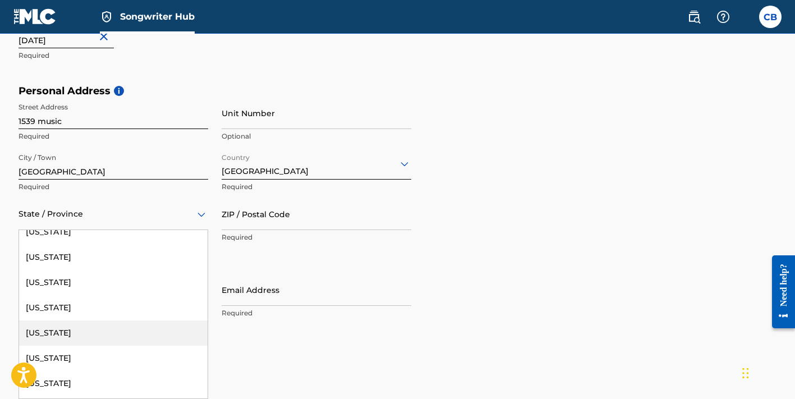
click at [56, 328] on div "[US_STATE]" at bounding box center [113, 332] width 189 height 25
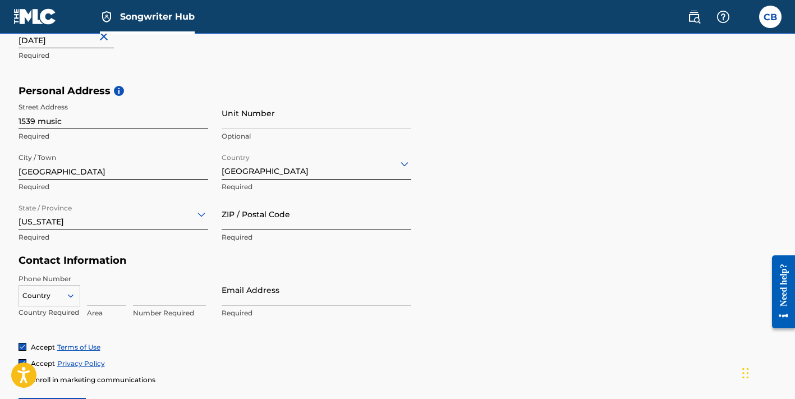
click at [243, 222] on input "ZIP / Postal Code" at bounding box center [317, 214] width 190 height 32
type input "70117"
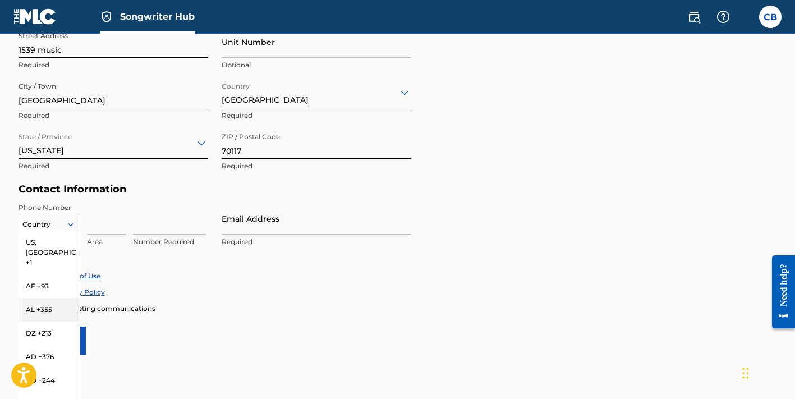
click at [60, 231] on div "AL +355, 3 of 216. 216 results available. Use Up and Down to choose options, pr…" at bounding box center [50, 222] width 62 height 17
click at [38, 244] on div "US, [GEOGRAPHIC_DATA] +1" at bounding box center [49, 253] width 61 height 44
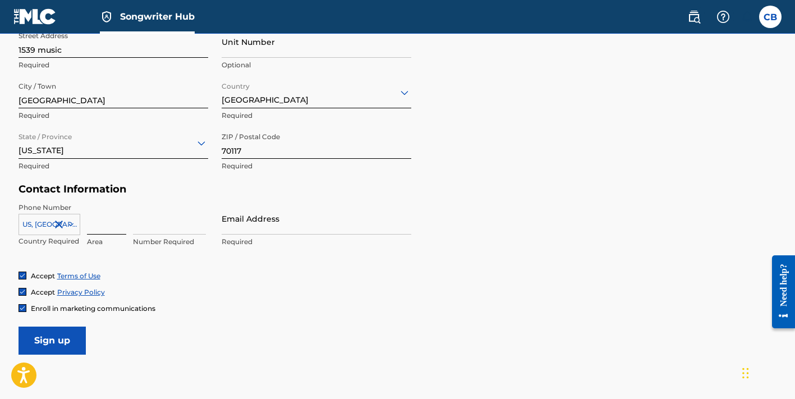
click at [89, 229] on input at bounding box center [106, 219] width 39 height 32
type input "504"
click at [139, 228] on input at bounding box center [169, 219] width 73 height 32
type input "9750281"
click at [271, 223] on input "Email Address" at bounding box center [317, 219] width 190 height 32
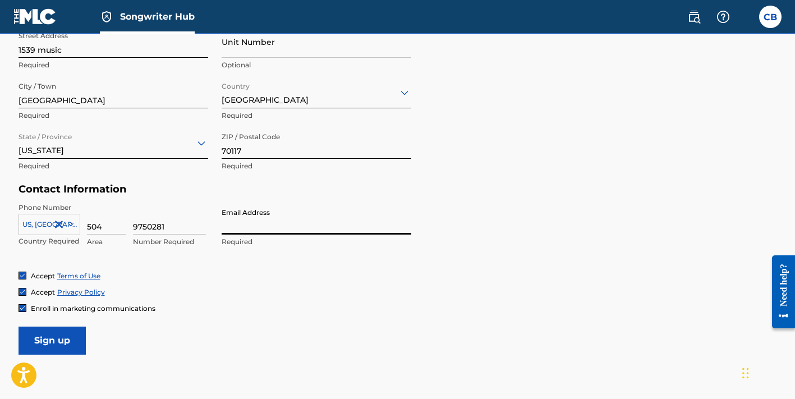
type input "[EMAIL_ADDRESS][DOMAIN_NAME]"
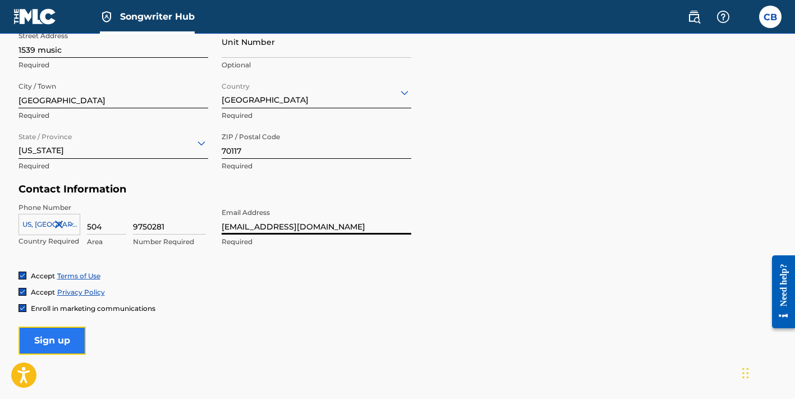
click at [56, 341] on input "Sign up" at bounding box center [52, 341] width 67 height 28
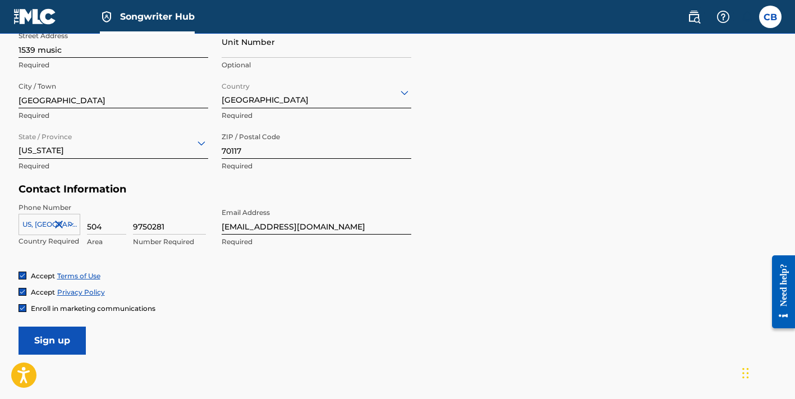
click at [330, 228] on input "[EMAIL_ADDRESS][DOMAIN_NAME]" at bounding box center [317, 219] width 190 height 32
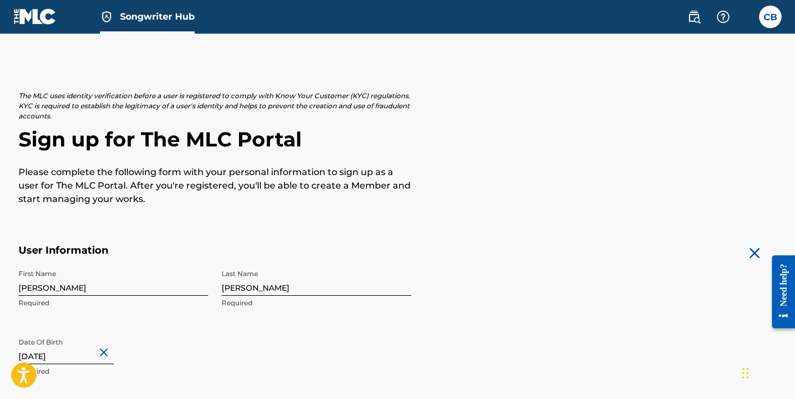
scroll to position [0, 0]
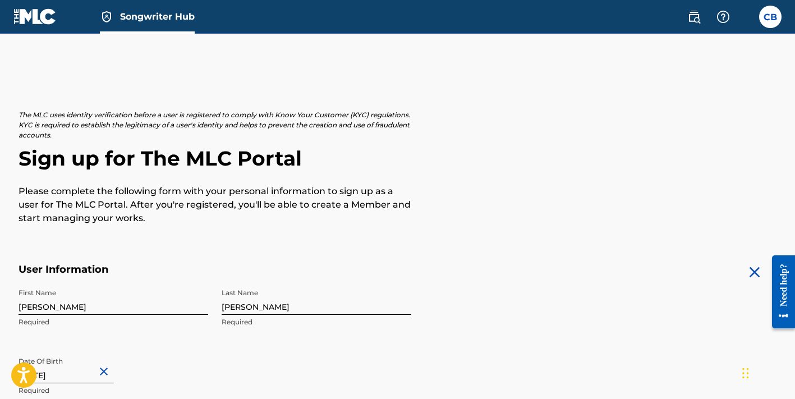
click at [169, 29] on link "Songwriter Hub" at bounding box center [147, 16] width 95 height 33
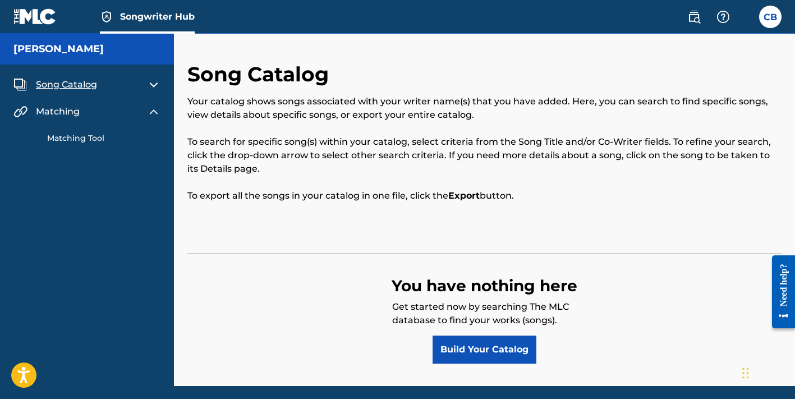
click at [75, 53] on h5 "[PERSON_NAME]" at bounding box center [58, 49] width 90 height 13
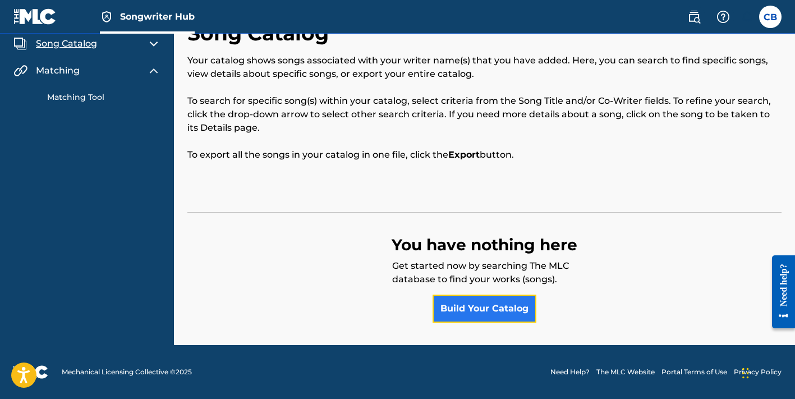
click at [492, 311] on link "Build Your Catalog" at bounding box center [485, 309] width 104 height 28
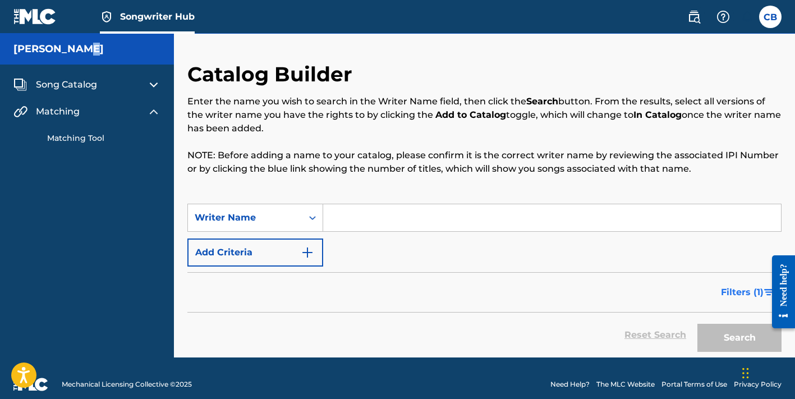
click at [741, 291] on span "Filters ( 1 )" at bounding box center [742, 292] width 43 height 13
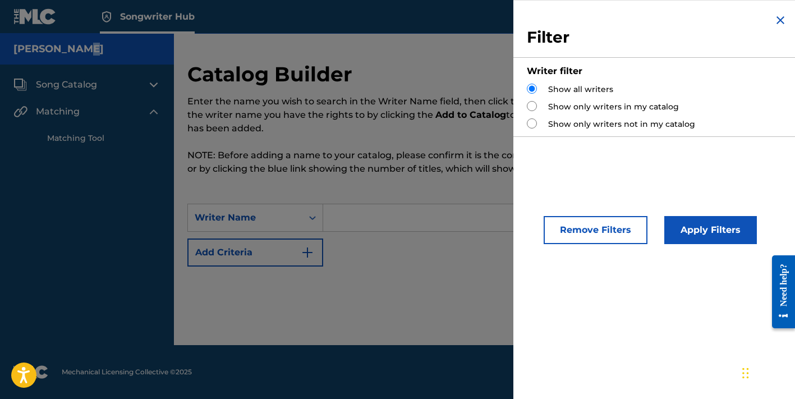
click at [532, 124] on input "Search Form" at bounding box center [532, 123] width 10 height 10
radio input "true"
click at [692, 236] on button "Apply Filters" at bounding box center [710, 230] width 93 height 28
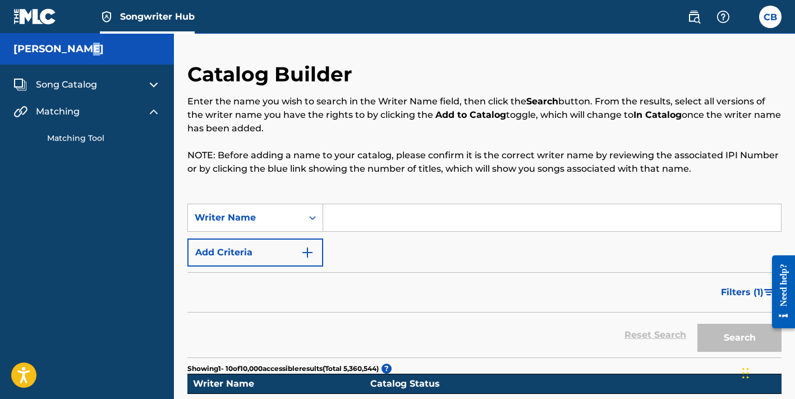
click at [150, 113] on img at bounding box center [153, 111] width 13 height 13
click at [157, 114] on img at bounding box center [153, 111] width 13 height 13
click at [17, 113] on img at bounding box center [20, 111] width 14 height 13
click at [773, 17] on label at bounding box center [770, 17] width 22 height 22
click at [770, 17] on input "CB [PERSON_NAME] [EMAIL_ADDRESS][DOMAIN_NAME] Notification Preferences Profile …" at bounding box center [770, 17] width 0 height 0
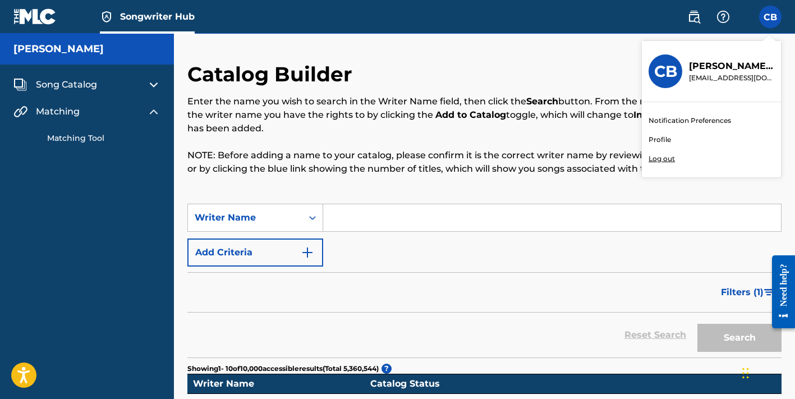
click at [695, 121] on link "Notification Preferences" at bounding box center [690, 121] width 82 height 10
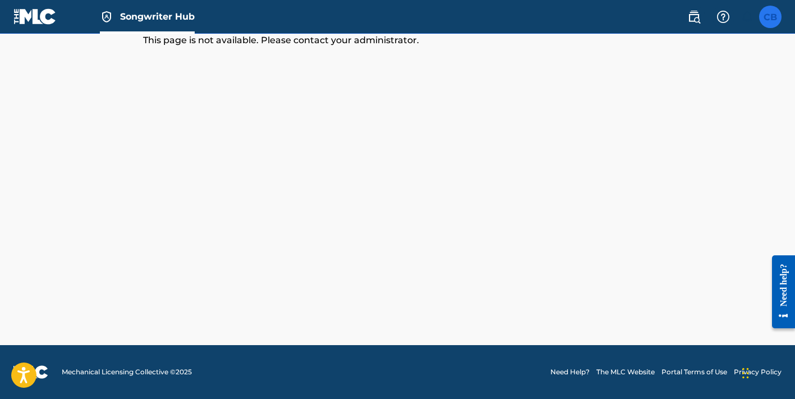
click at [764, 17] on label at bounding box center [770, 17] width 22 height 22
click at [770, 17] on input "CB [PERSON_NAME] [EMAIL_ADDRESS][DOMAIN_NAME] Notification Preferences Profile …" at bounding box center [770, 17] width 0 height 0
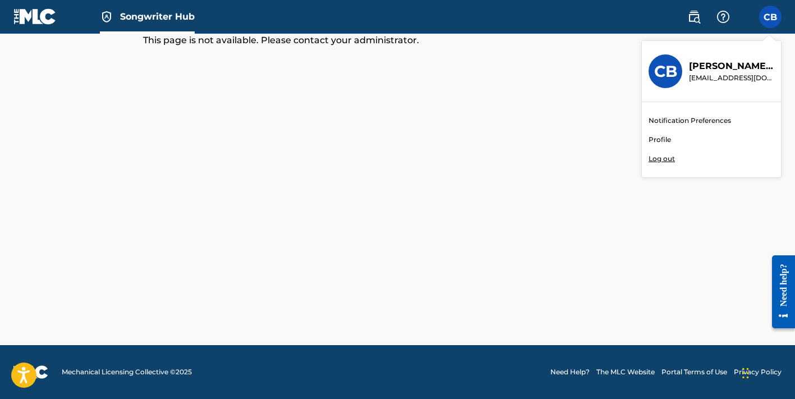
click at [720, 71] on p "[PERSON_NAME]" at bounding box center [731, 65] width 85 height 13
click at [770, 17] on input "CB [PERSON_NAME] [EMAIL_ADDRESS][DOMAIN_NAME] Notification Preferences Profile …" at bounding box center [770, 17] width 0 height 0
click at [658, 158] on p "Log out" at bounding box center [662, 159] width 26 height 10
click at [770, 17] on input "CB [PERSON_NAME] [EMAIL_ADDRESS][DOMAIN_NAME] Notification Preferences Profile …" at bounding box center [770, 17] width 0 height 0
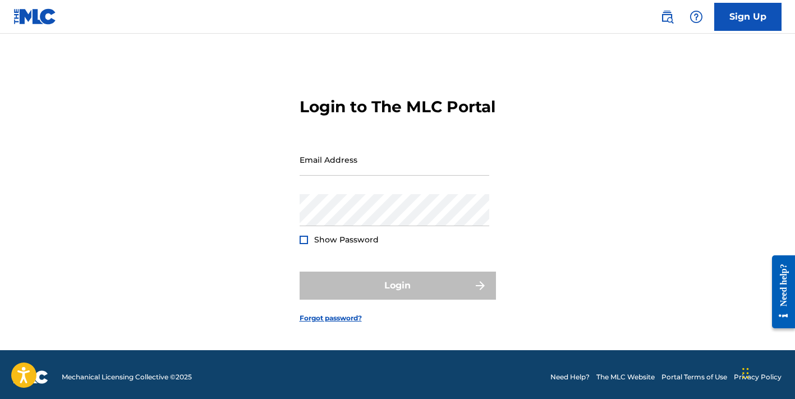
scroll to position [16, 0]
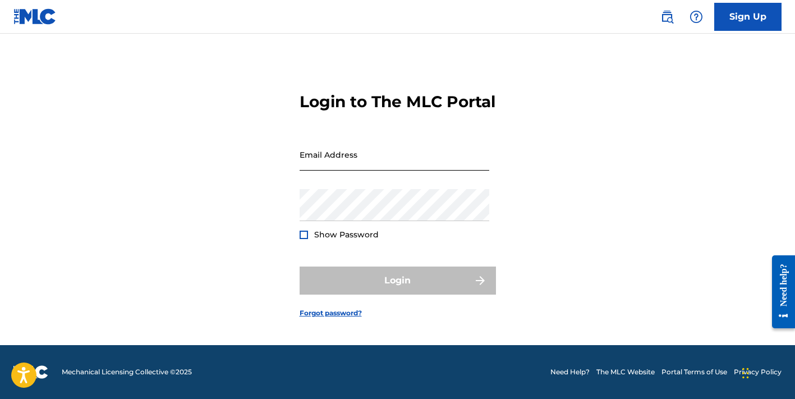
click at [320, 168] on input "Email Address" at bounding box center [395, 155] width 190 height 32
type input "[EMAIL_ADDRESS][DOMAIN_NAME]"
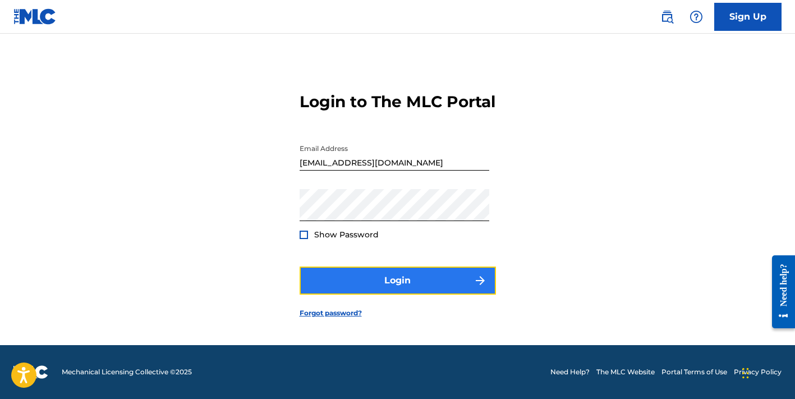
click at [376, 291] on button "Login" at bounding box center [398, 280] width 196 height 28
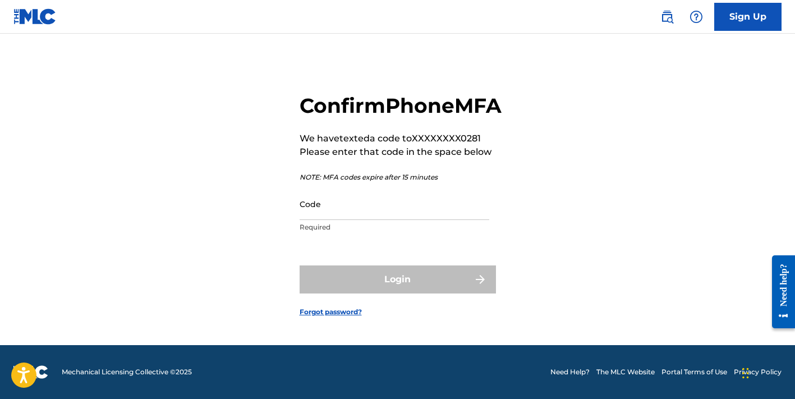
click at [321, 234] on div "Code Required" at bounding box center [395, 213] width 190 height 50
click at [321, 220] on input "Code" at bounding box center [395, 204] width 190 height 32
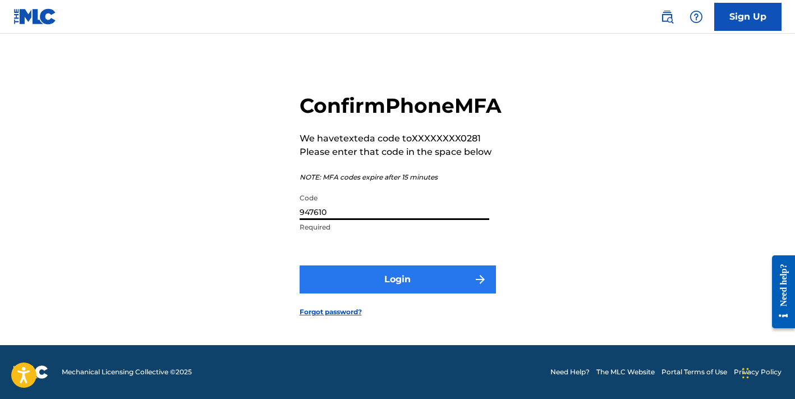
type input "947610"
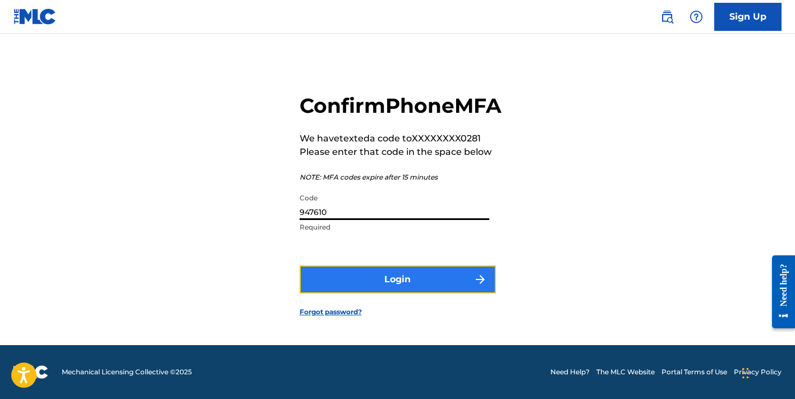
click at [330, 293] on button "Login" at bounding box center [398, 279] width 196 height 28
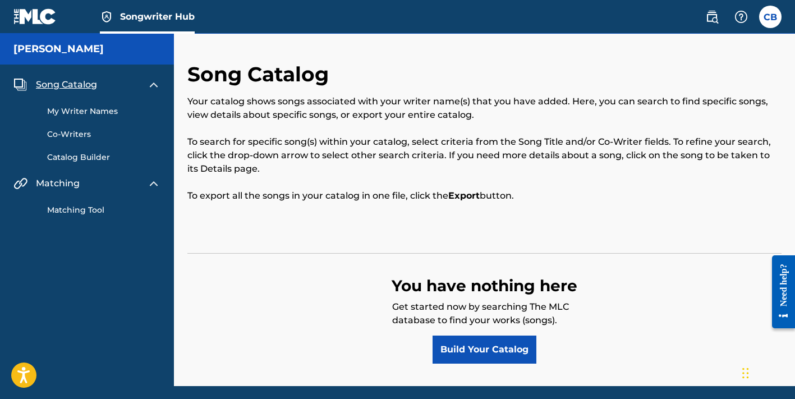
click at [75, 134] on link "Co-Writers" at bounding box center [103, 134] width 113 height 12
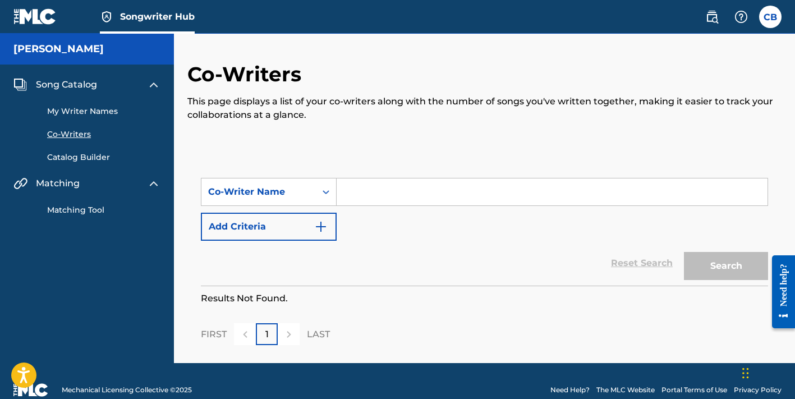
scroll to position [18, 0]
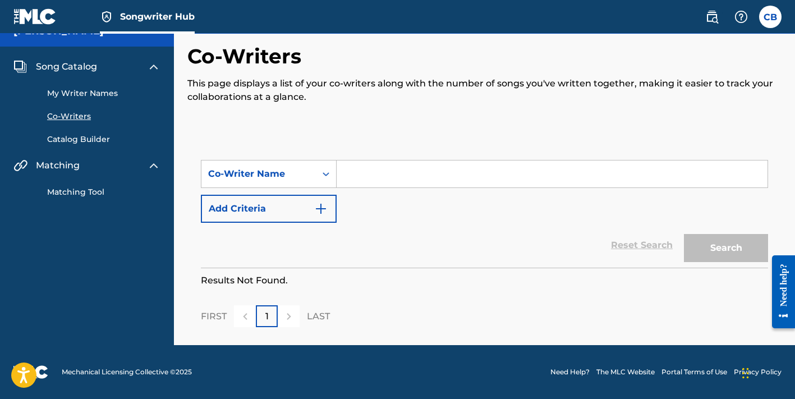
click at [354, 175] on input "Search Form" at bounding box center [552, 173] width 431 height 27
type input "[PERSON_NAME]"
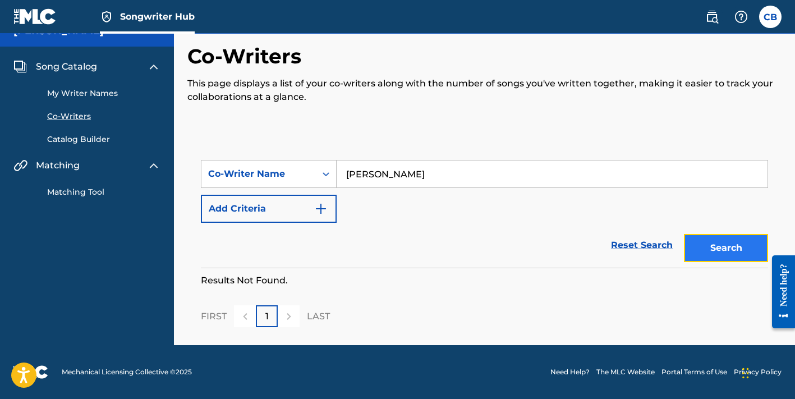
click at [711, 249] on button "Search" at bounding box center [726, 248] width 84 height 28
click at [735, 245] on button "Search" at bounding box center [726, 248] width 84 height 28
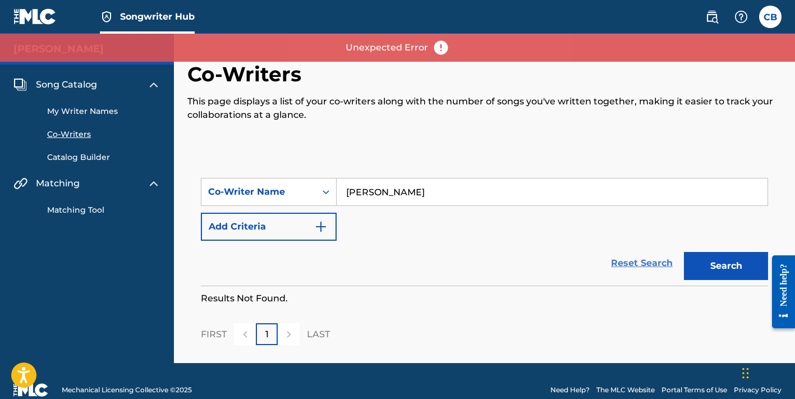
click at [635, 259] on link "Reset Search" at bounding box center [641, 263] width 73 height 25
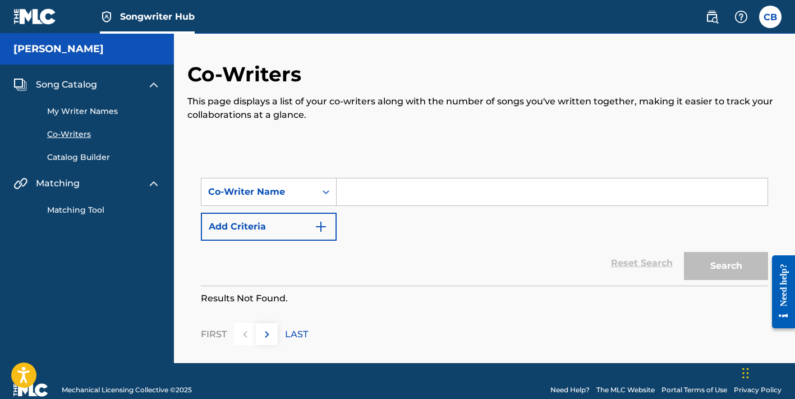
click at [83, 111] on link "My Writer Names" at bounding box center [103, 111] width 113 height 12
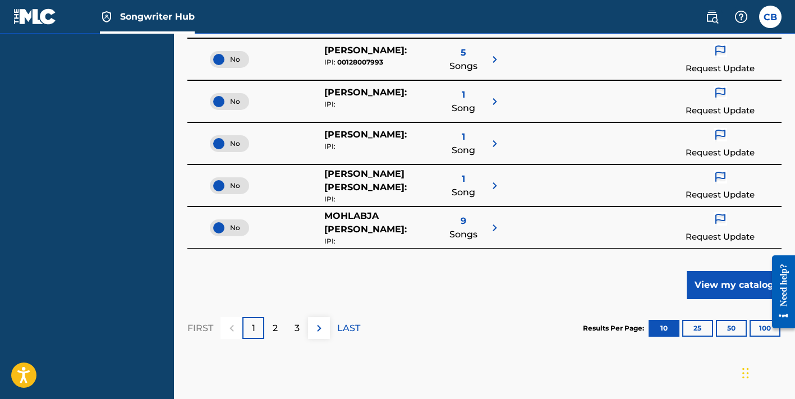
scroll to position [471, 0]
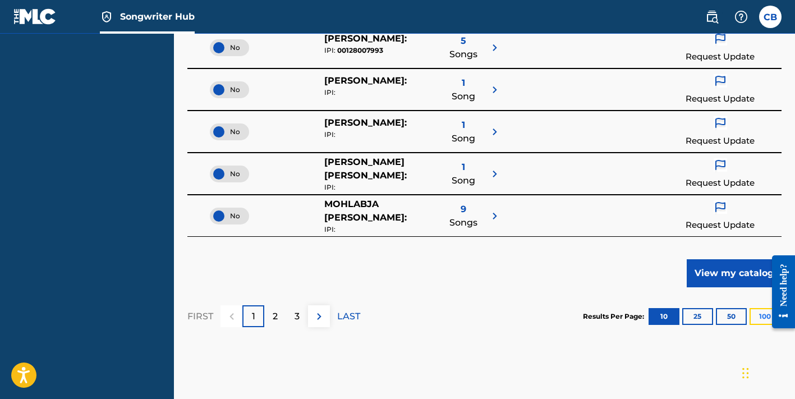
click at [756, 318] on button "100" at bounding box center [765, 316] width 31 height 17
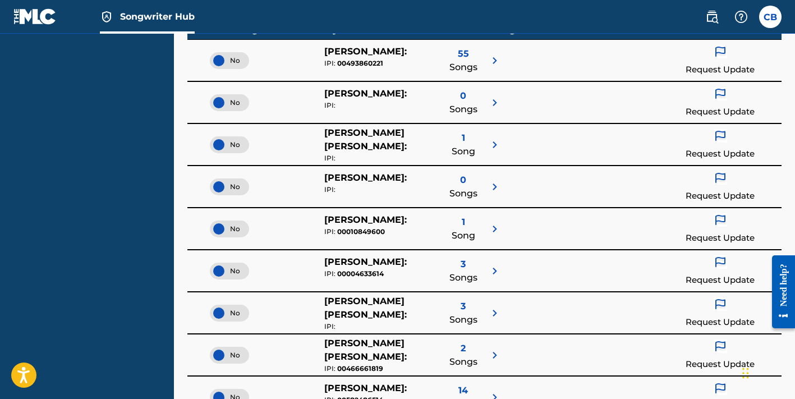
scroll to position [0, 0]
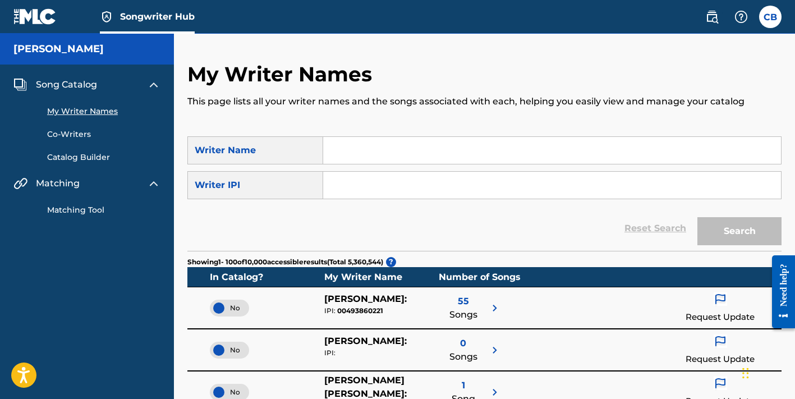
click at [395, 157] on input "Search Form" at bounding box center [552, 150] width 458 height 27
type input "[PERSON_NAME]"
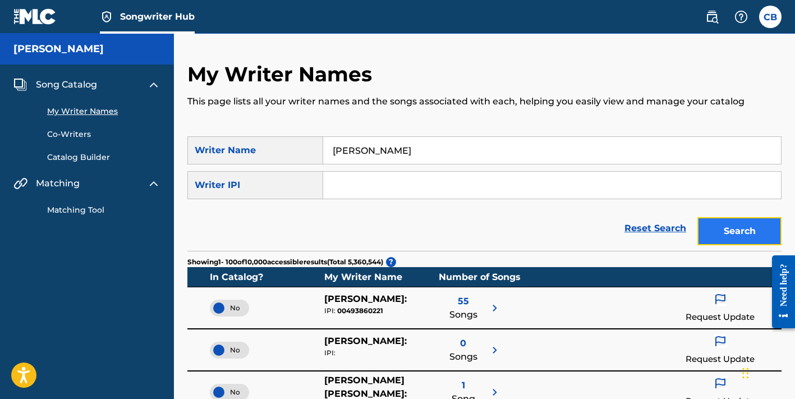
click at [753, 224] on button "Search" at bounding box center [739, 231] width 84 height 28
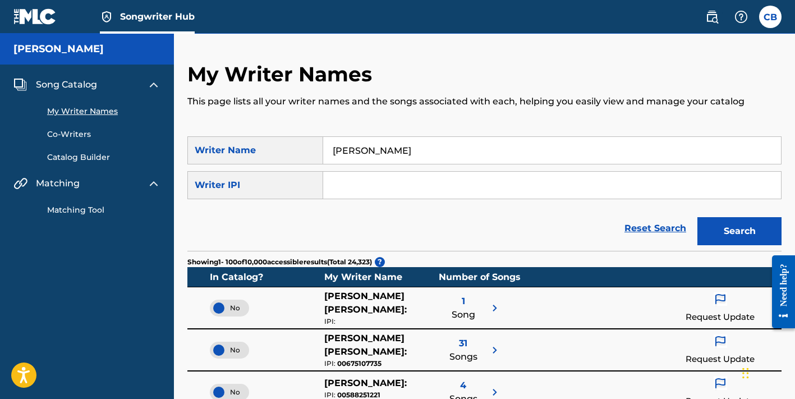
click at [378, 179] on input "Search Form" at bounding box center [552, 185] width 458 height 27
type input "Q"
click at [388, 151] on input "[PERSON_NAME]" at bounding box center [552, 150] width 458 height 27
type input "[PERSON_NAME] [PERSON_NAME]"
click at [697, 217] on button "Search" at bounding box center [739, 231] width 84 height 28
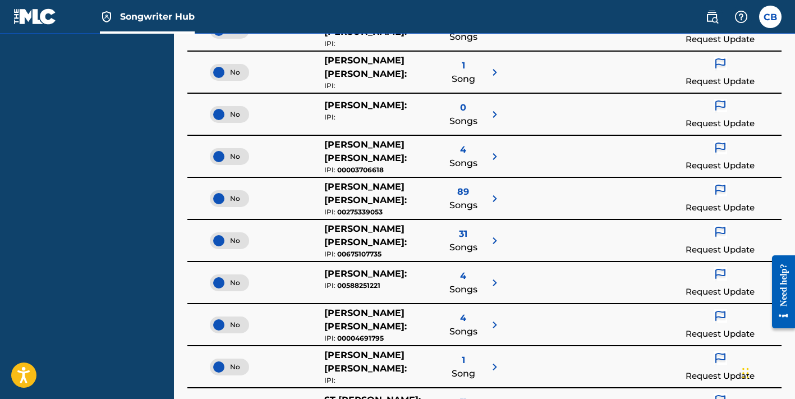
scroll to position [364, 0]
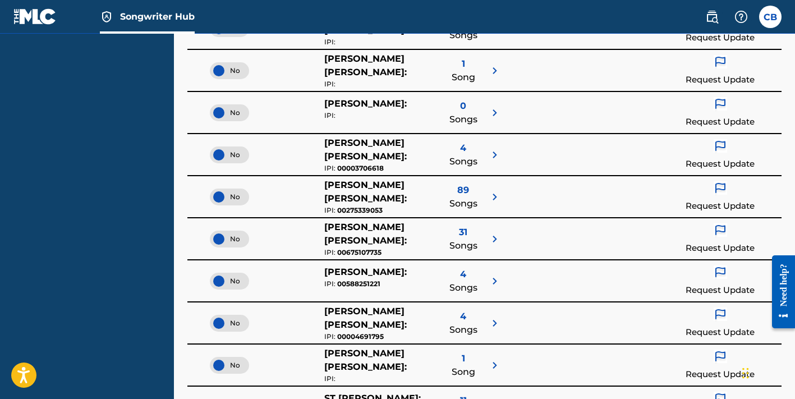
click at [466, 274] on div "4 Songs" at bounding box center [463, 280] width 28 height 31
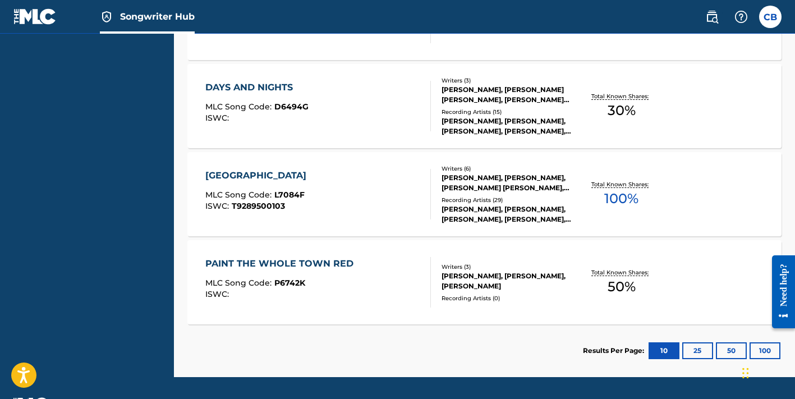
scroll to position [337, 0]
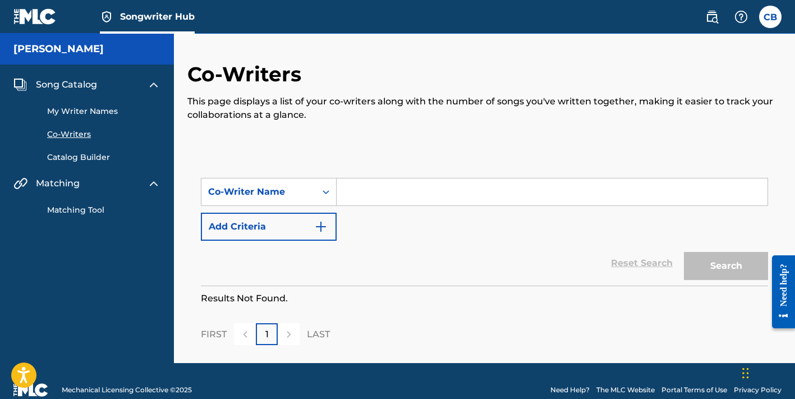
scroll to position [18, 0]
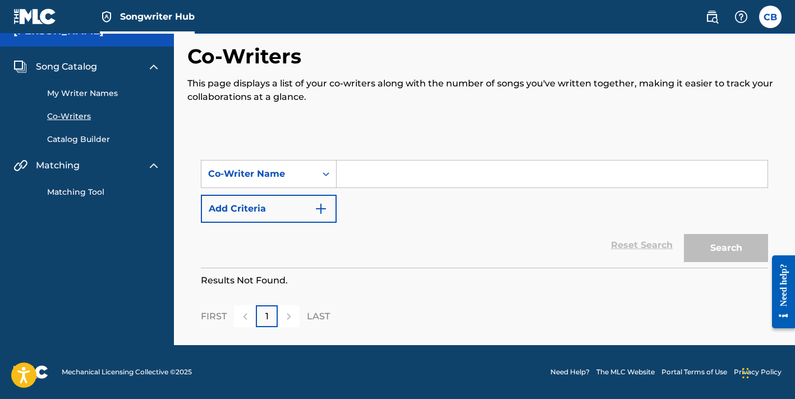
click at [376, 176] on input "Search Form" at bounding box center [552, 173] width 431 height 27
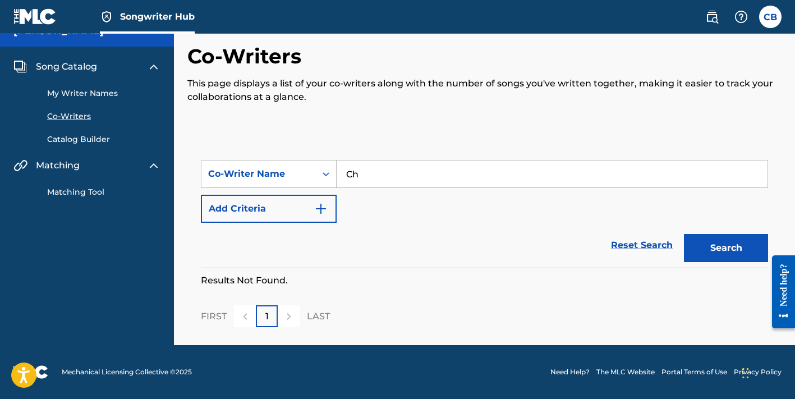
type input "C"
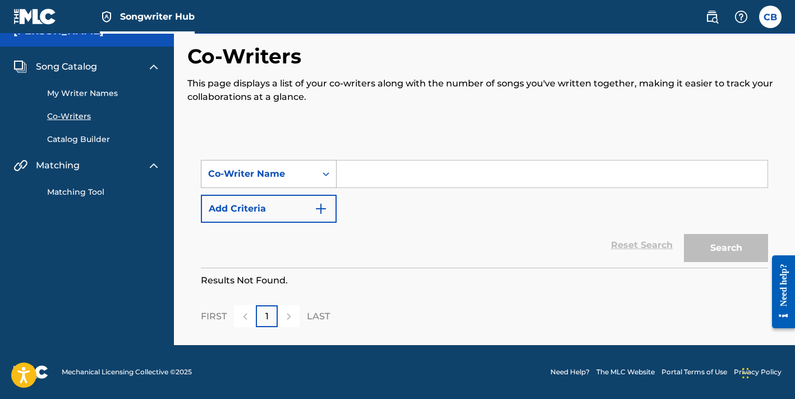
click at [325, 168] on icon "Search Form" at bounding box center [325, 173] width 11 height 11
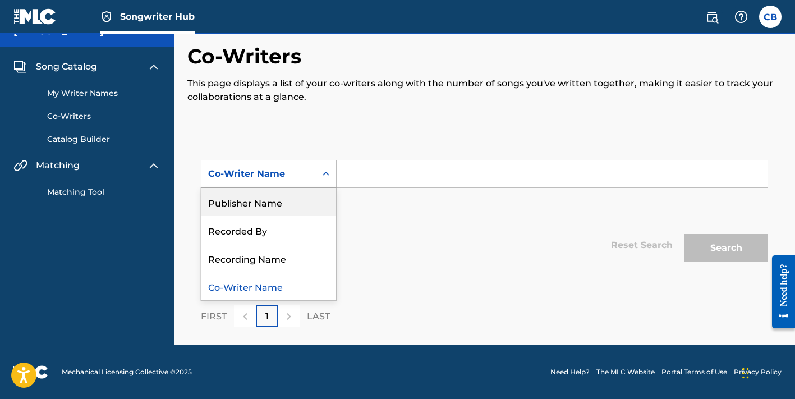
click at [275, 206] on div "Publisher Name" at bounding box center [268, 202] width 135 height 28
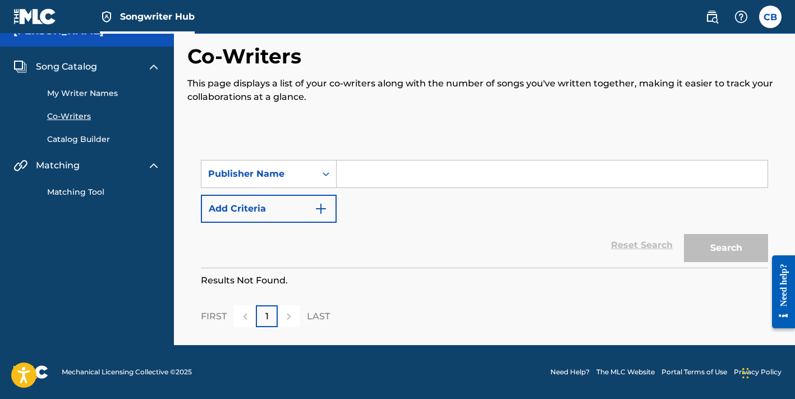
click at [359, 173] on input "Search Form" at bounding box center [552, 173] width 431 height 27
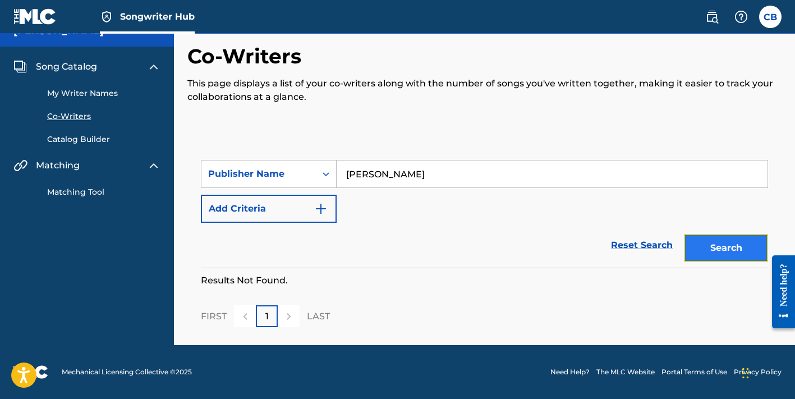
click at [718, 243] on button "Search" at bounding box center [726, 248] width 84 height 28
click at [401, 178] on input "[PERSON_NAME]" at bounding box center [552, 173] width 431 height 27
type input "[PERSON_NAME] [PERSON_NAME]"
click at [696, 247] on button "Search" at bounding box center [726, 248] width 84 height 28
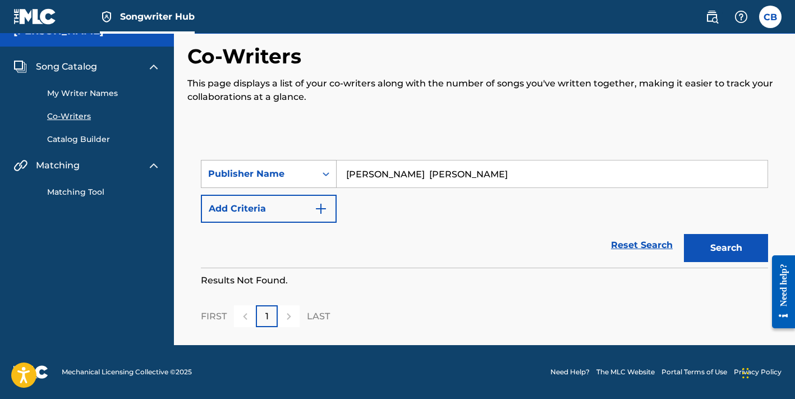
click at [323, 174] on icon "Search Form" at bounding box center [325, 173] width 11 height 11
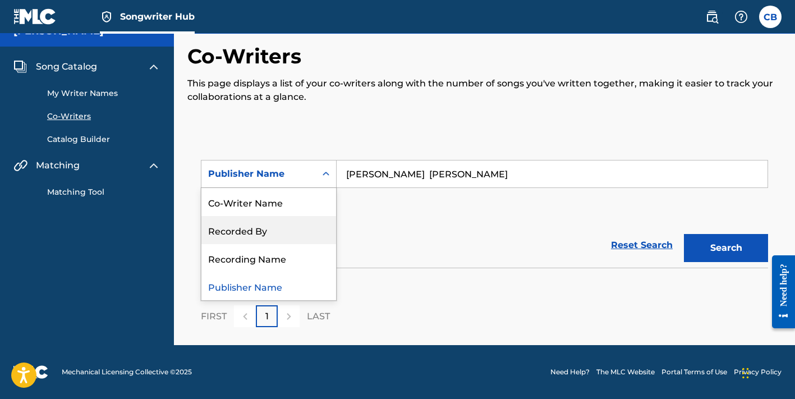
click at [261, 228] on div "Recorded By" at bounding box center [268, 230] width 135 height 28
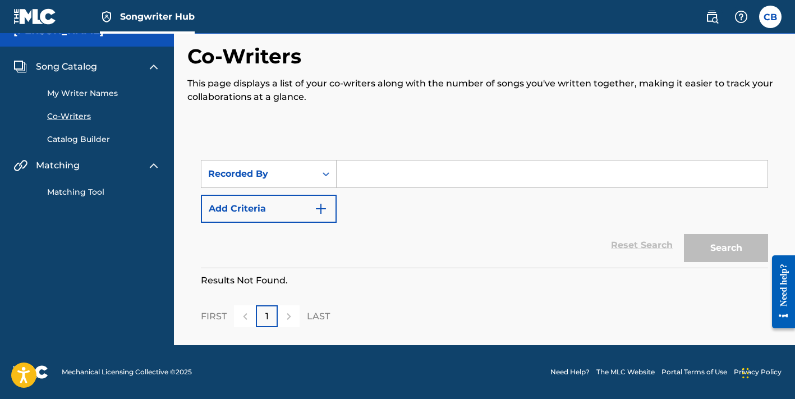
click at [361, 171] on input "Search Form" at bounding box center [552, 173] width 431 height 27
type input "[PERSON_NAME]"
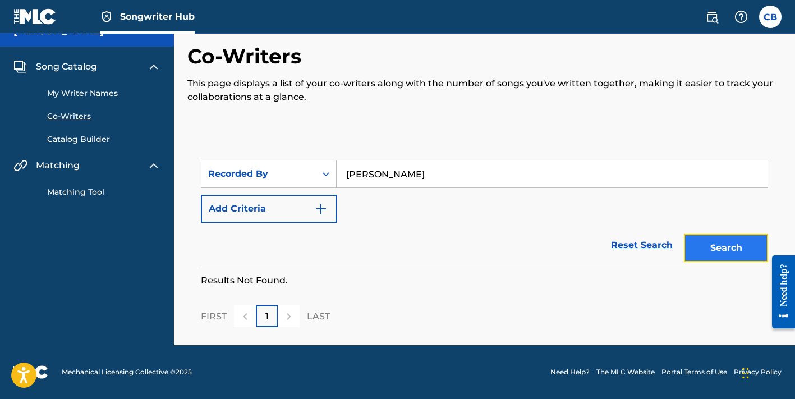
click at [715, 249] on button "Search" at bounding box center [726, 248] width 84 height 28
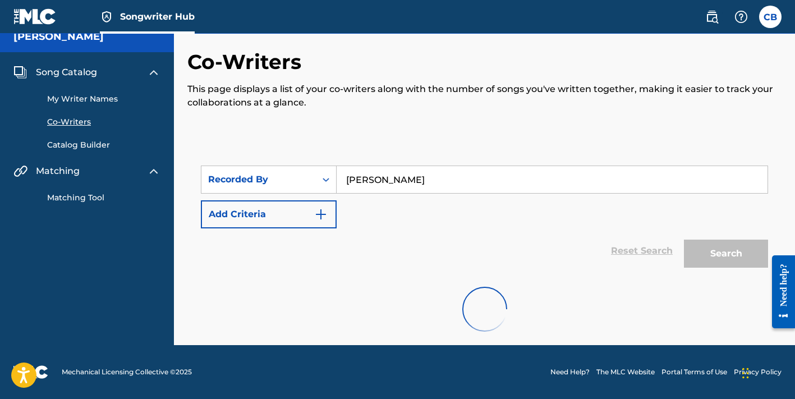
scroll to position [0, 0]
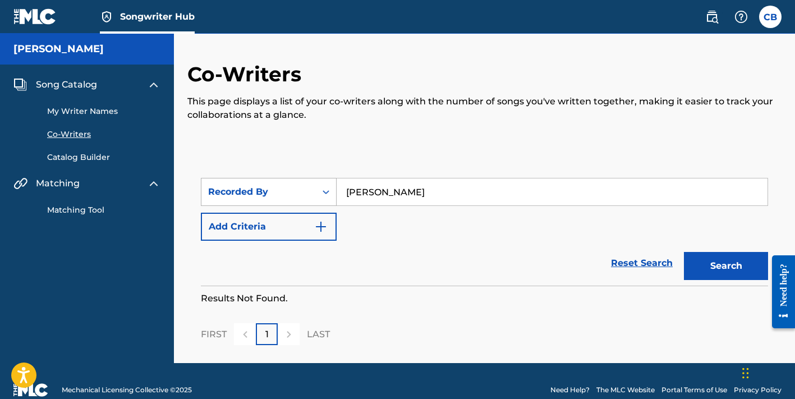
click at [323, 194] on icon "Search Form" at bounding box center [325, 191] width 11 height 11
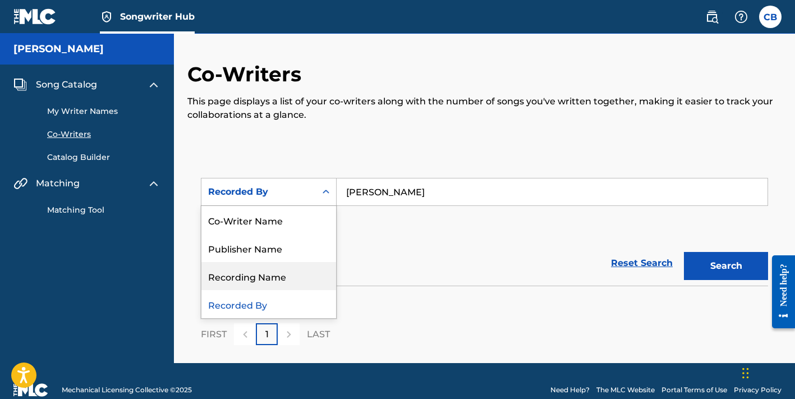
click at [261, 282] on div "Recording Name" at bounding box center [268, 276] width 135 height 28
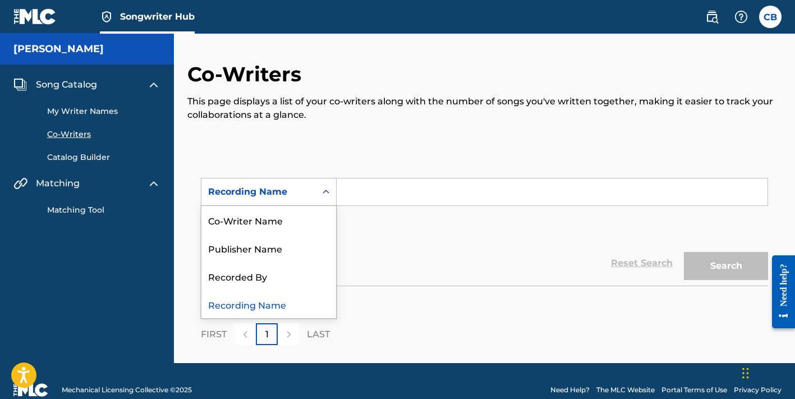
click at [282, 195] on div "Recording Name" at bounding box center [258, 191] width 101 height 13
click at [260, 249] on div "Publisher Name" at bounding box center [268, 248] width 135 height 28
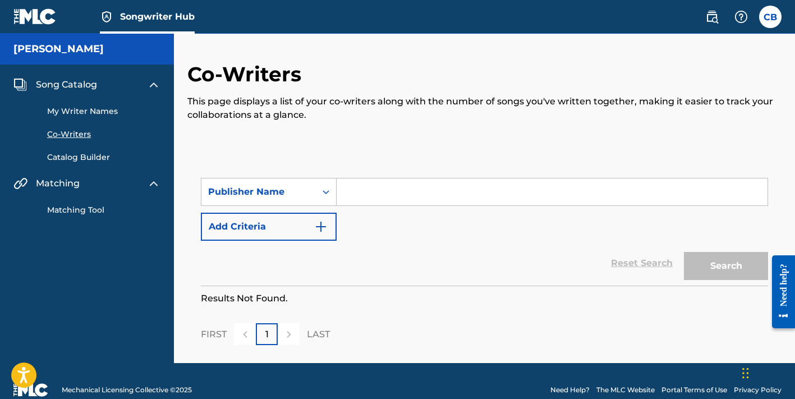
scroll to position [18, 0]
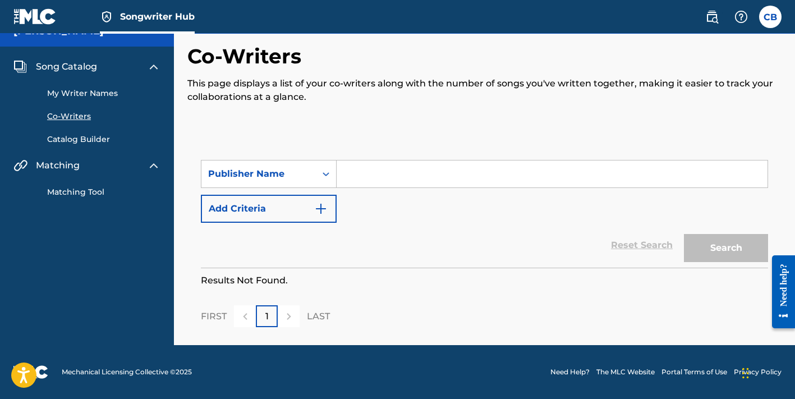
click at [64, 92] on link "My Writer Names" at bounding box center [103, 94] width 113 height 12
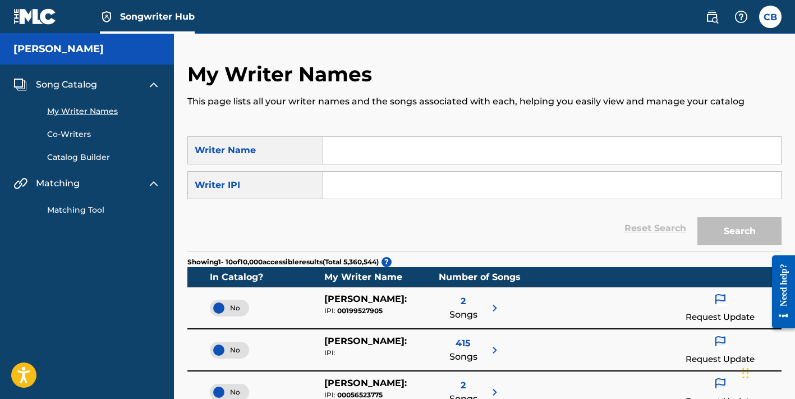
click at [350, 189] on input "Search Form" at bounding box center [552, 185] width 458 height 27
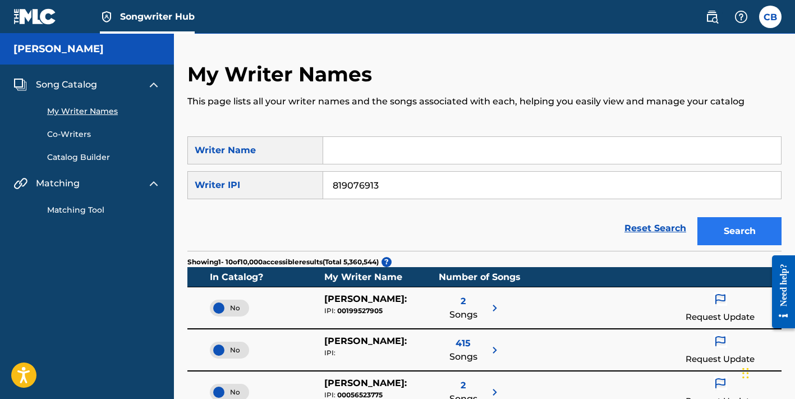
type input "819076913"
click at [722, 223] on button "Search" at bounding box center [739, 231] width 84 height 28
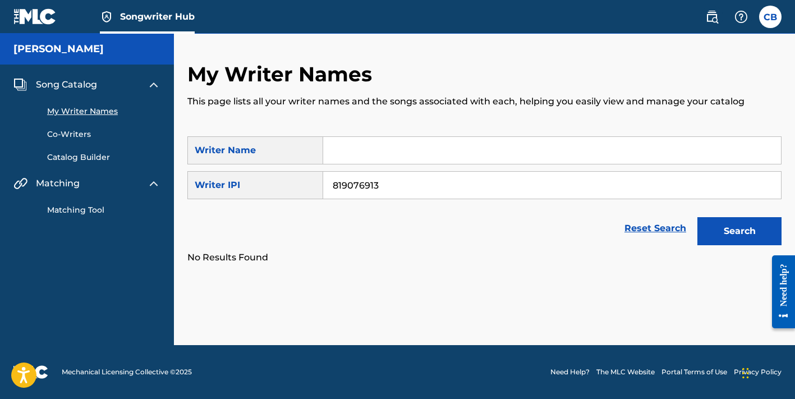
click at [383, 154] on input "Search Form" at bounding box center [552, 150] width 458 height 27
type input "[PERSON_NAME]"
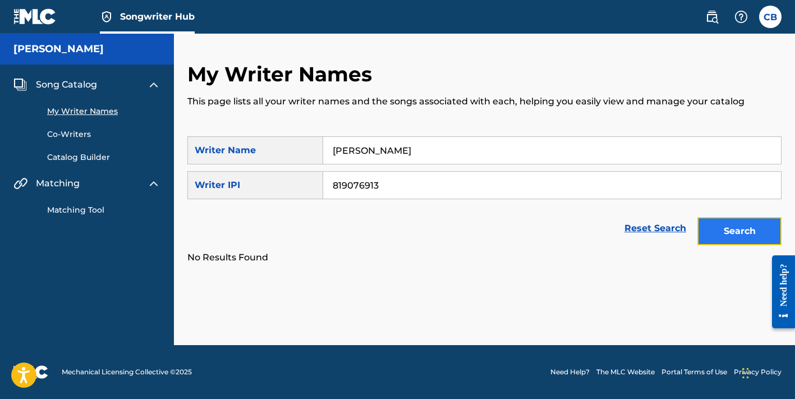
click at [719, 235] on button "Search" at bounding box center [739, 231] width 84 height 28
click at [393, 178] on input "819076913" at bounding box center [552, 185] width 458 height 27
click at [391, 187] on input "819076913" at bounding box center [552, 185] width 458 height 27
type input "8"
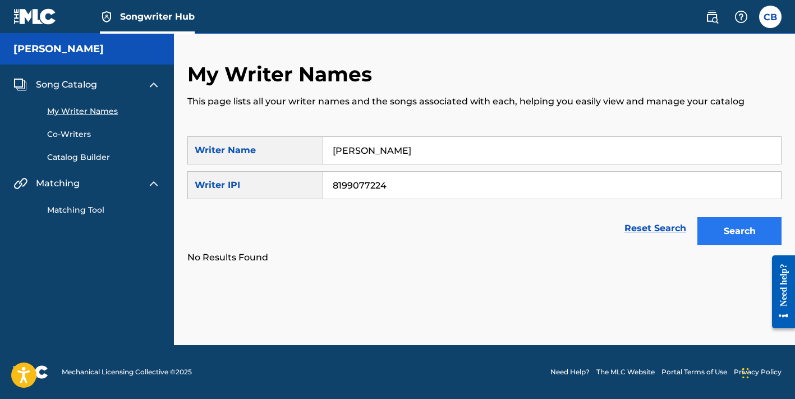
type input "8199077224"
click at [731, 226] on button "Search" at bounding box center [739, 231] width 84 height 28
